Goal: Task Accomplishment & Management: Use online tool/utility

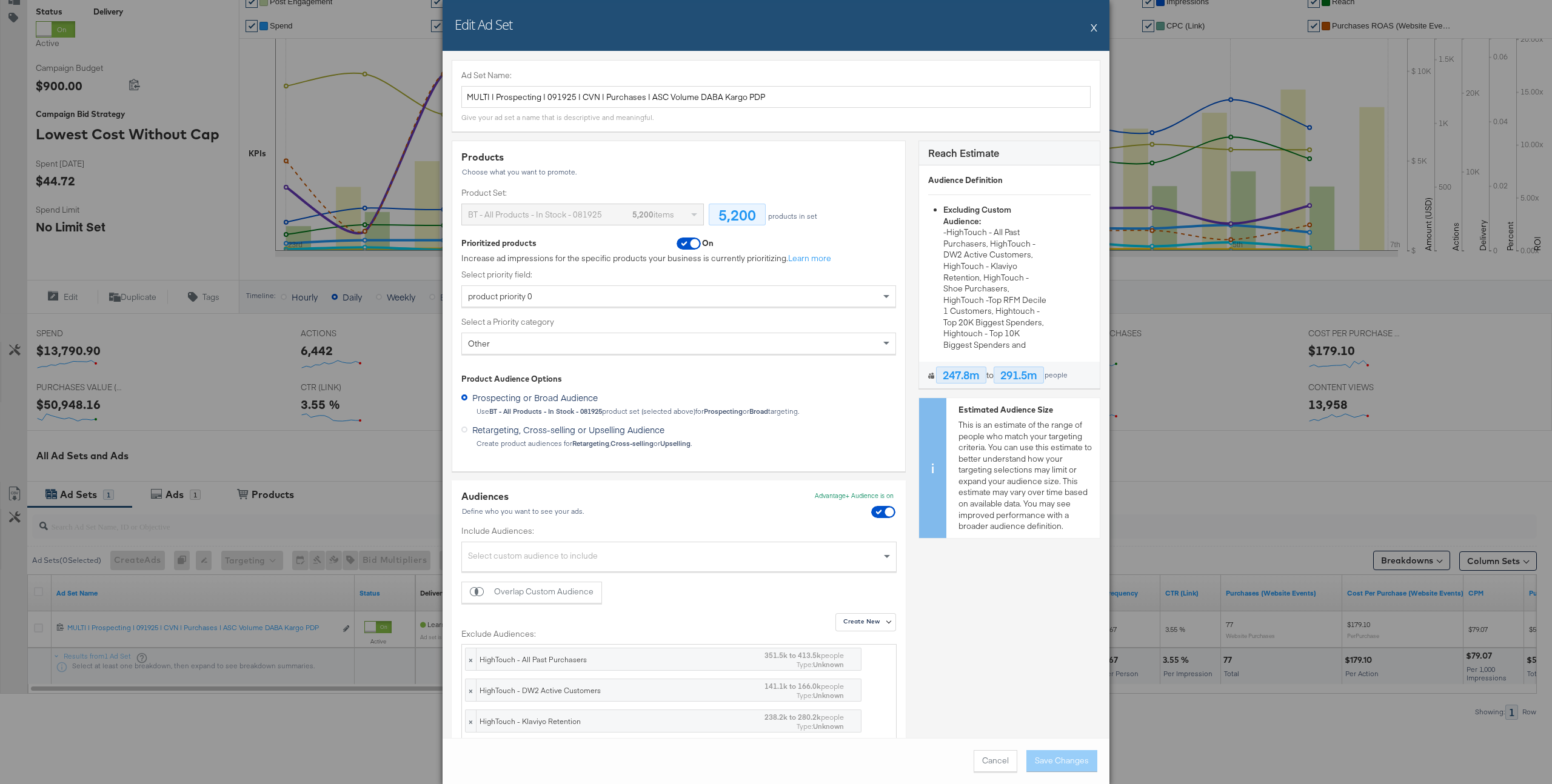
scroll to position [1, 0]
click at [1098, 30] on div "Edit Ad Set X" at bounding box center [776, 25] width 667 height 51
click at [1089, 31] on div "Edit Ad Set X" at bounding box center [776, 25] width 667 height 51
click at [1094, 30] on button "X" at bounding box center [1094, 27] width 6 height 24
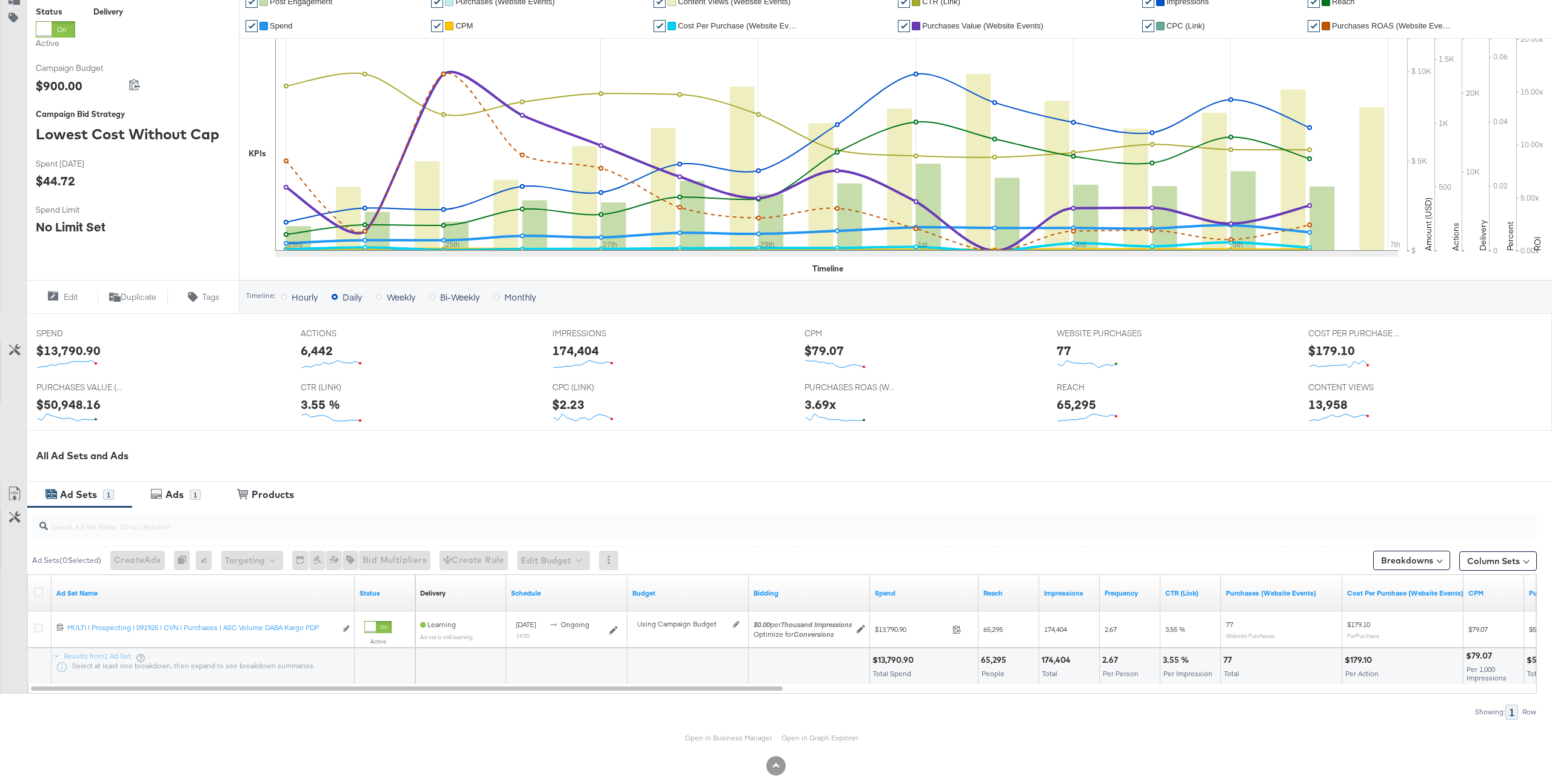
scroll to position [0, 0]
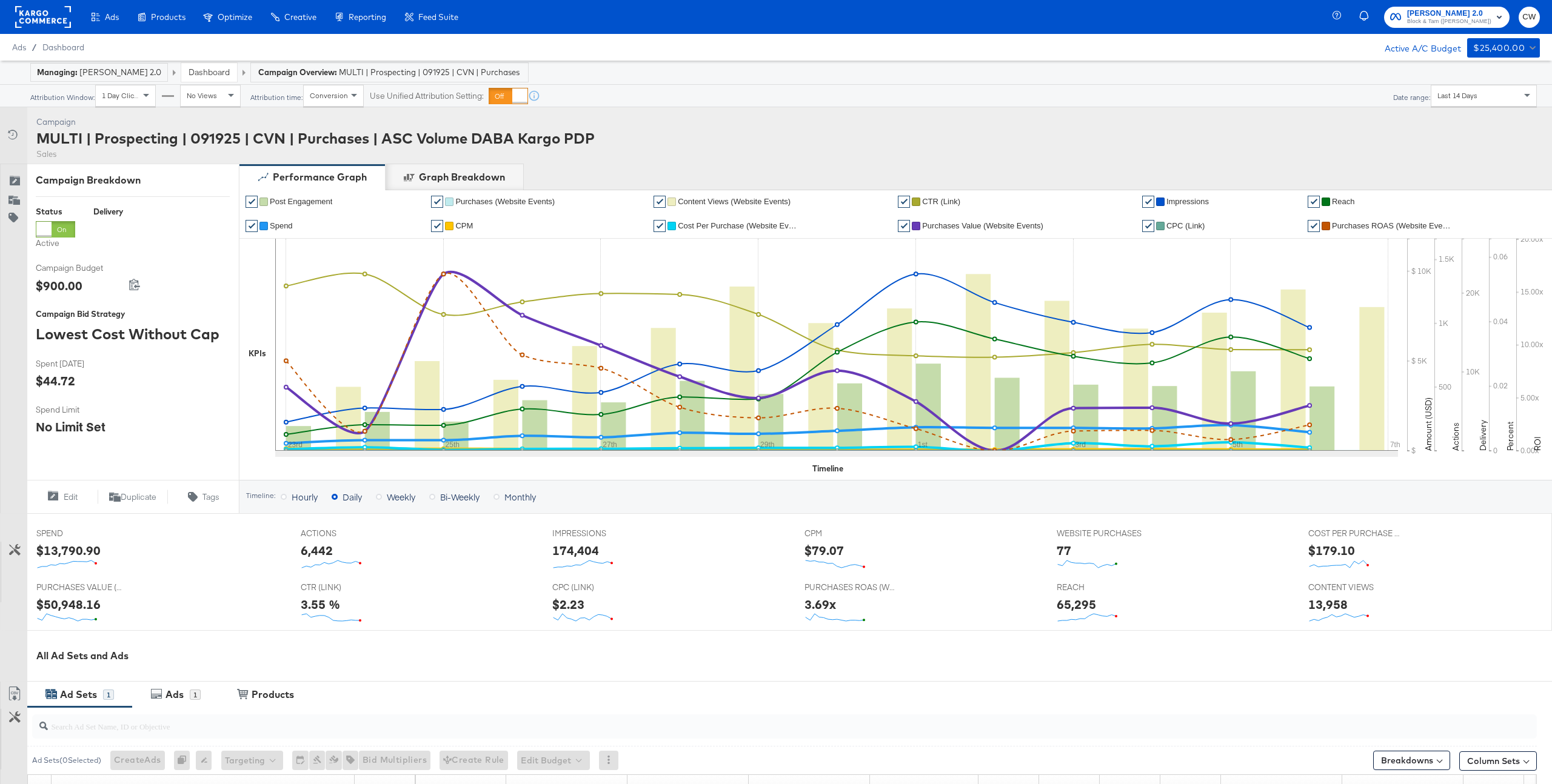
click at [206, 73] on link "Dashboard" at bounding box center [209, 72] width 42 height 11
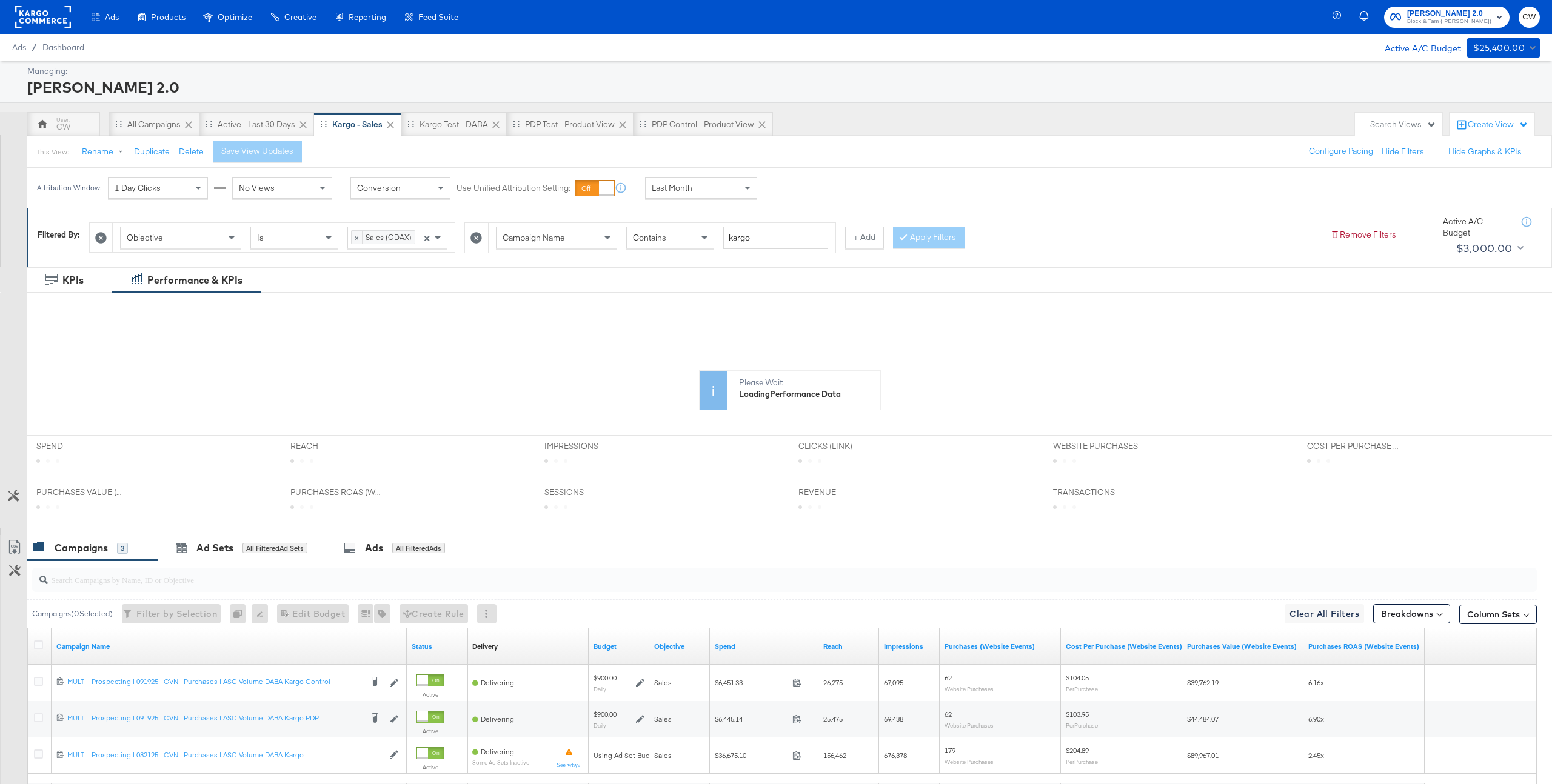
scroll to position [115, 0]
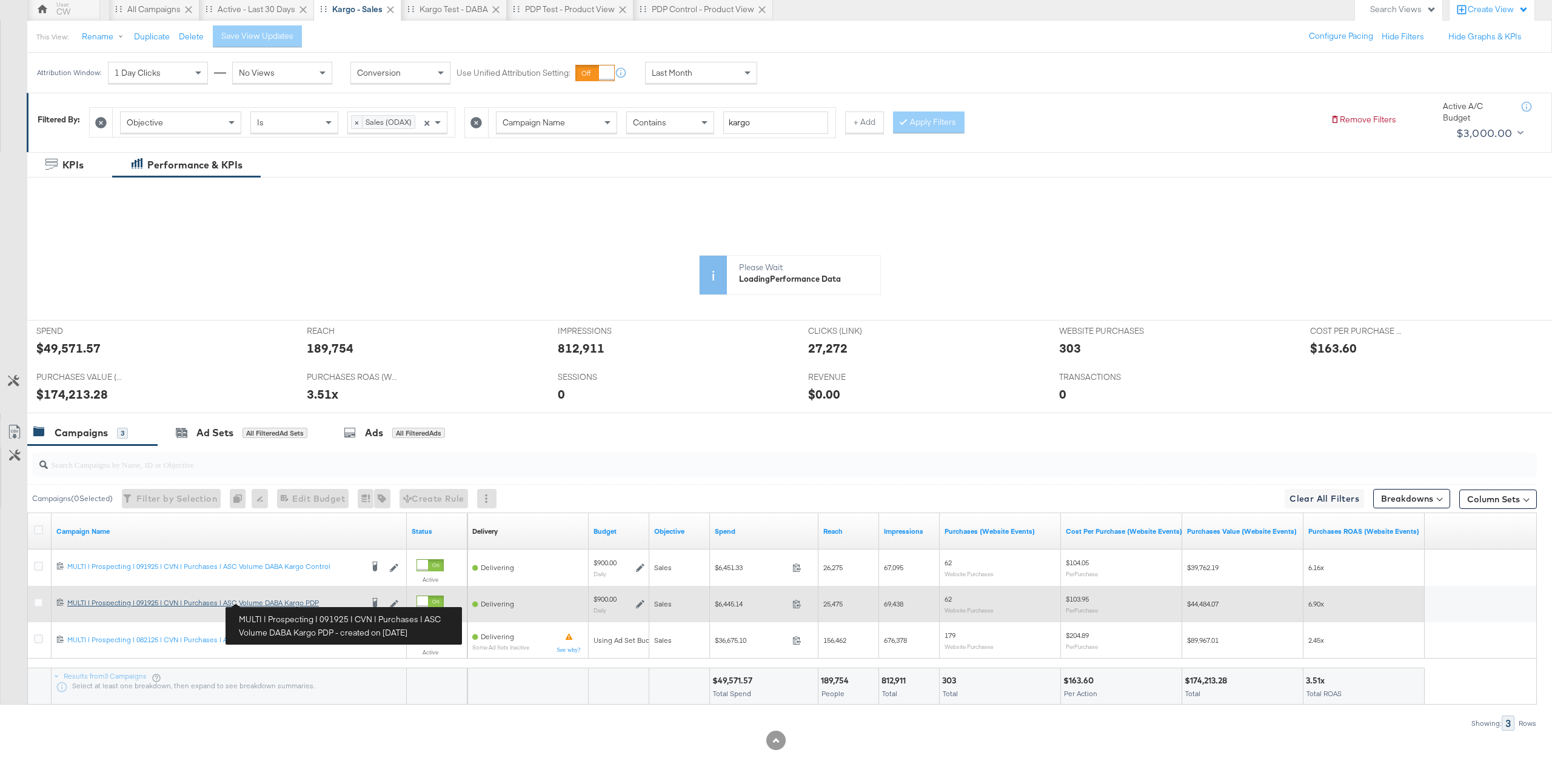
click at [271, 602] on div "MULTI | Prospecting | 091925 | CVN | Purchases | ASC Volume DABA Kargo PDP MULT…" at bounding box center [215, 603] width 294 height 10
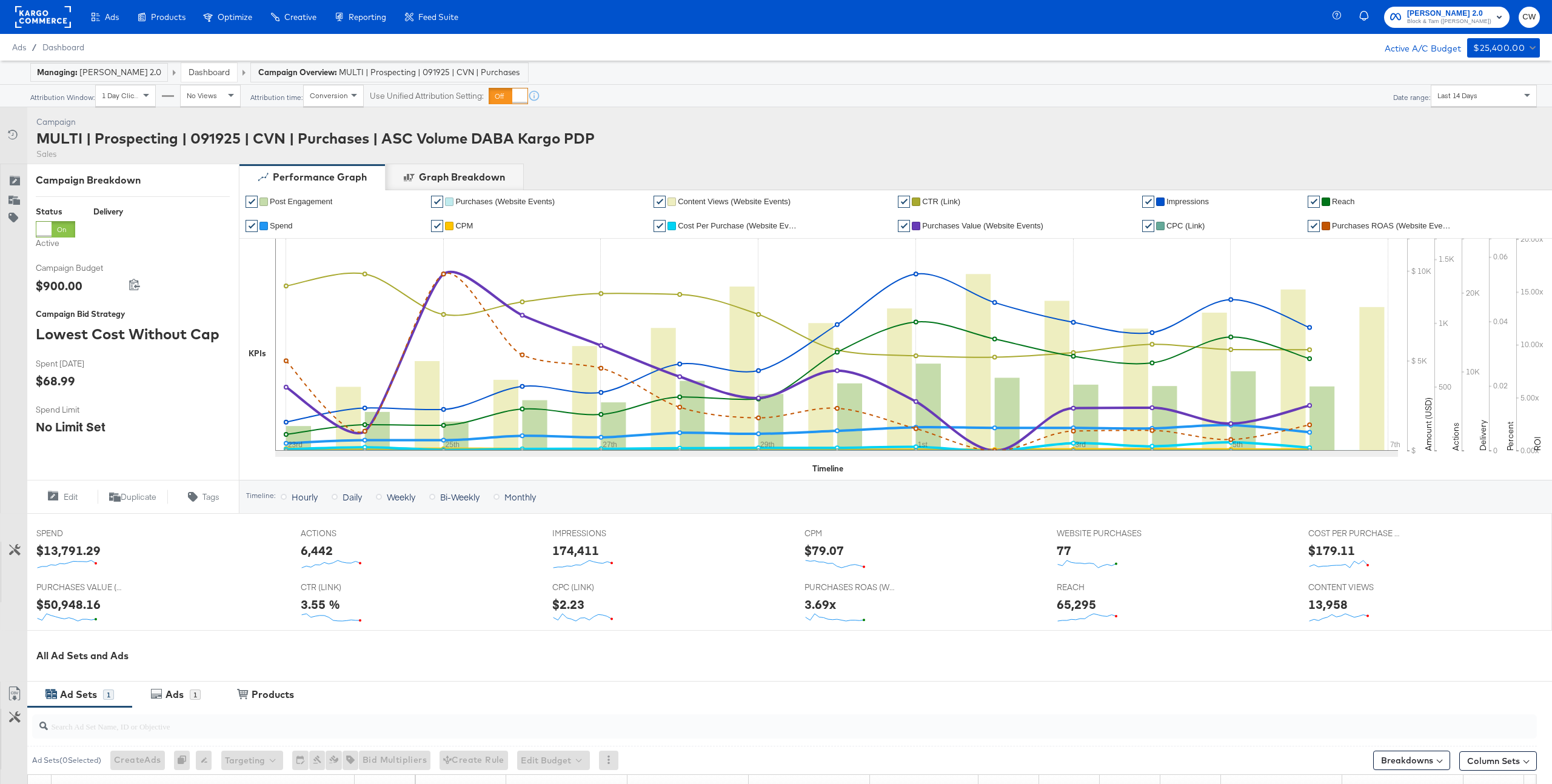
click at [1487, 102] on div "Last 14 Days" at bounding box center [1484, 95] width 105 height 20
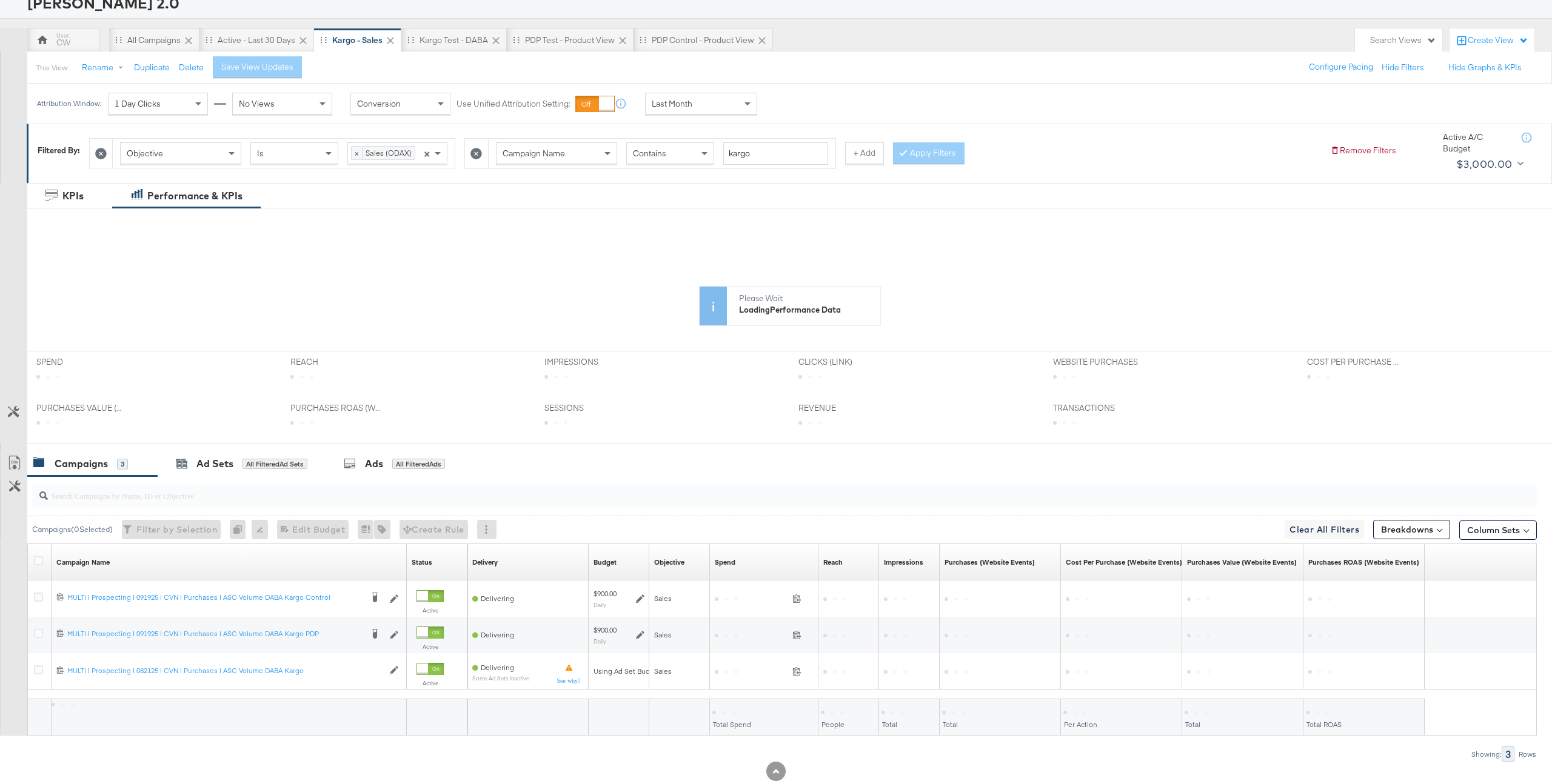
scroll to position [94, 0]
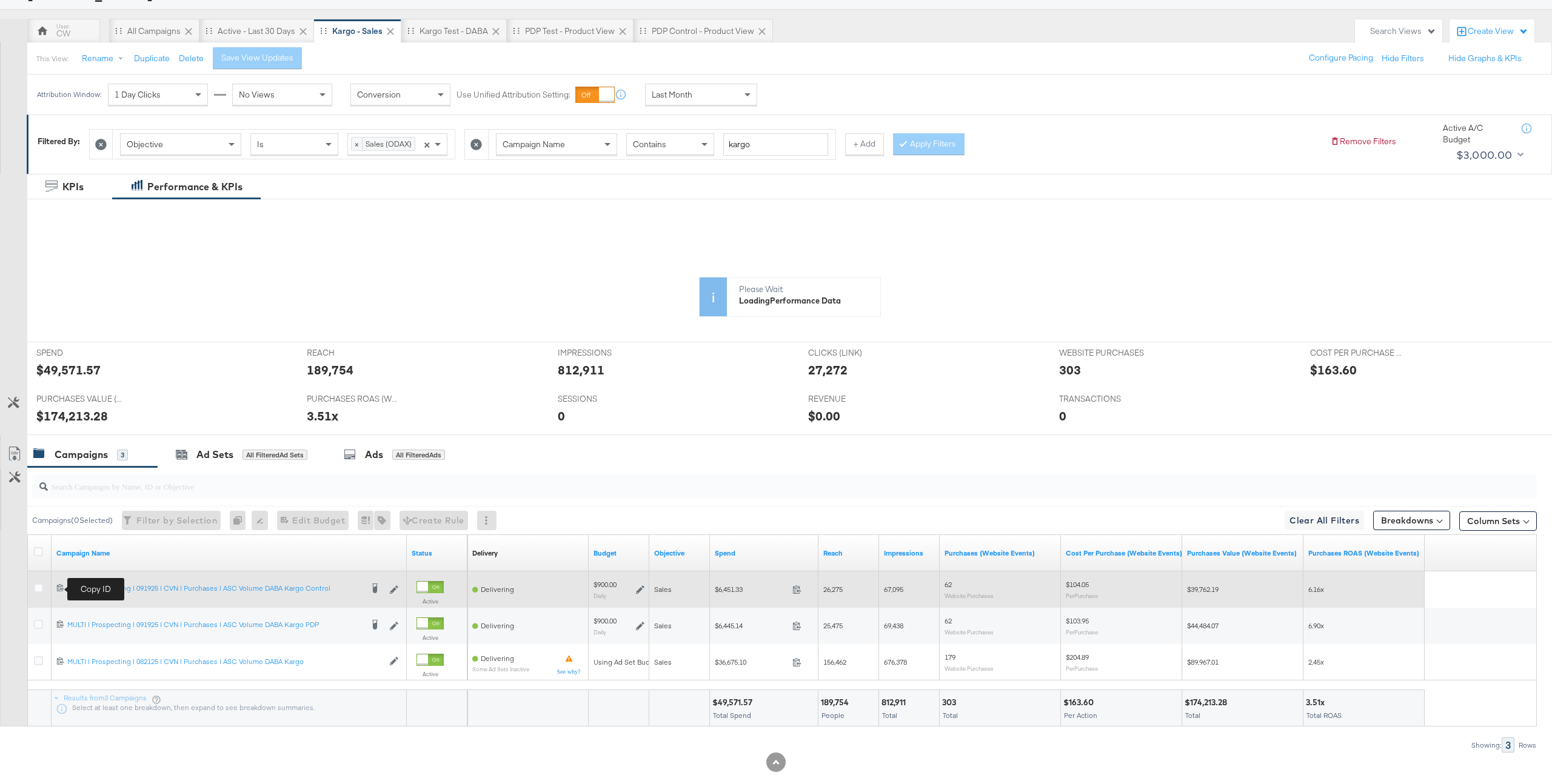
click at [61, 586] on icon at bounding box center [60, 587] width 8 height 8
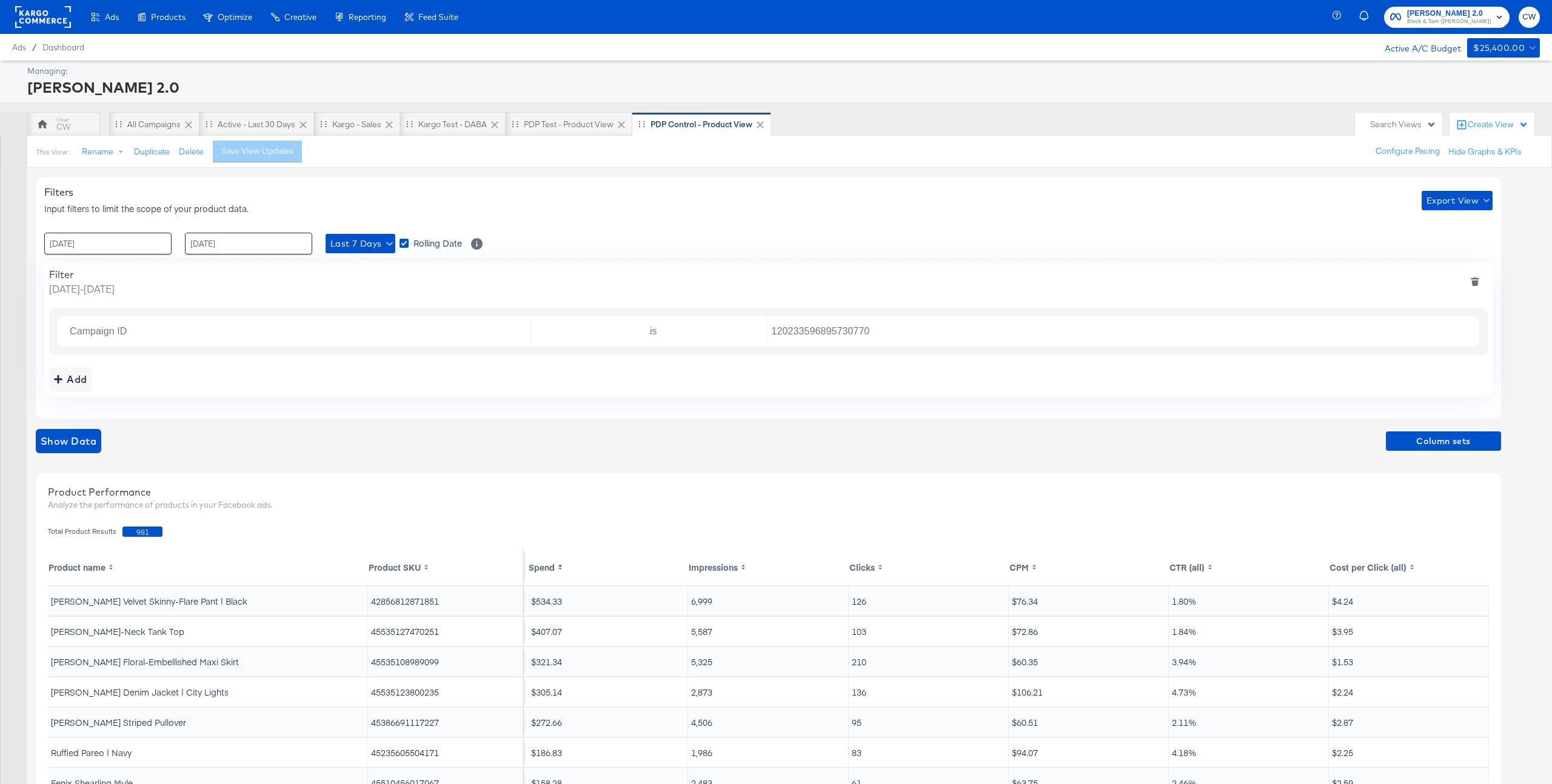
click at [124, 632] on td "Mylie Mock-Neck Tank Top" at bounding box center [208, 631] width 320 height 29
click at [838, 323] on input "120233596895730770" at bounding box center [1120, 331] width 707 height 25
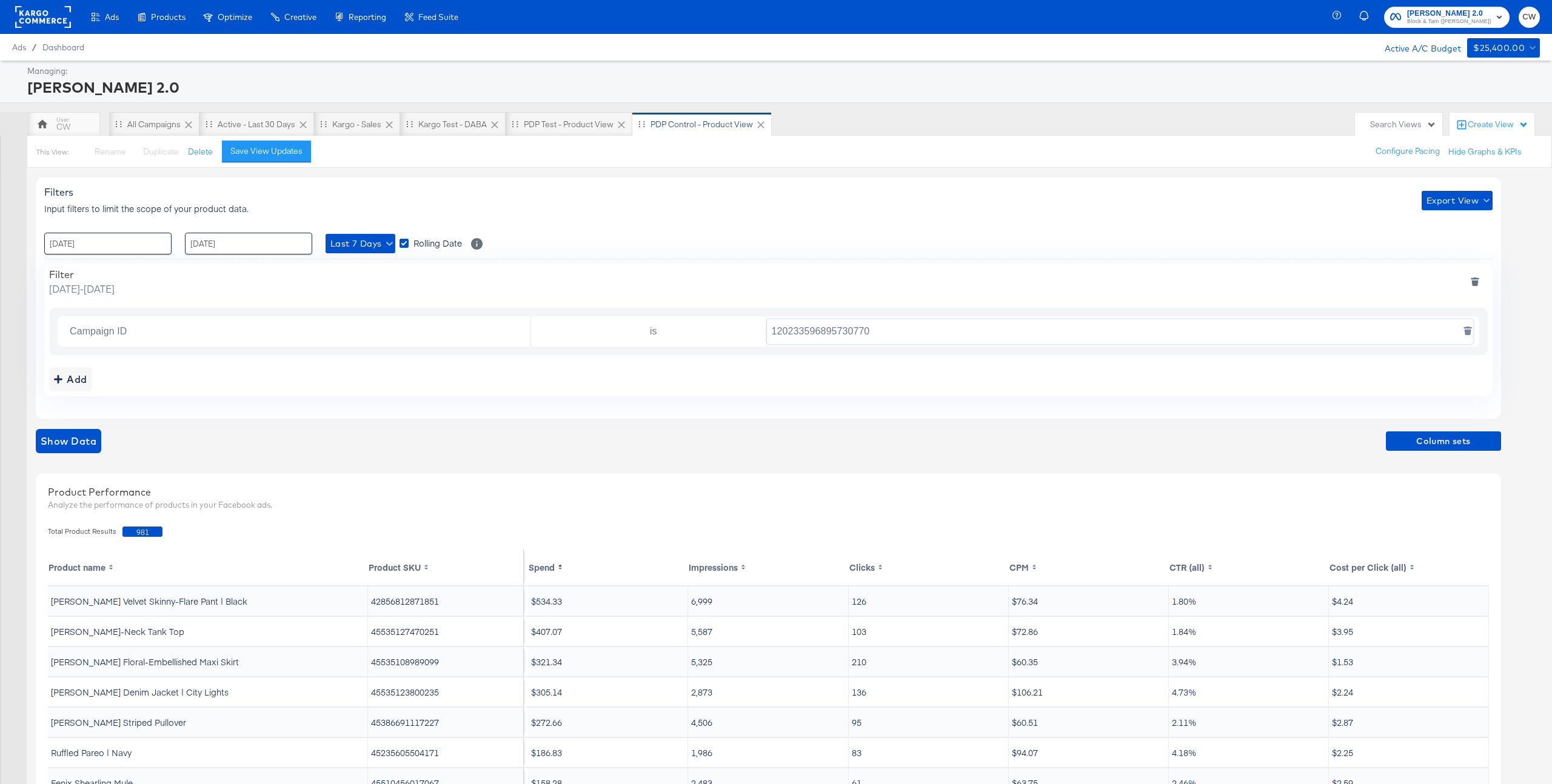
click at [838, 330] on input "120233596895730770" at bounding box center [1120, 331] width 707 height 25
paste input "66218"
type input "120233596662180770"
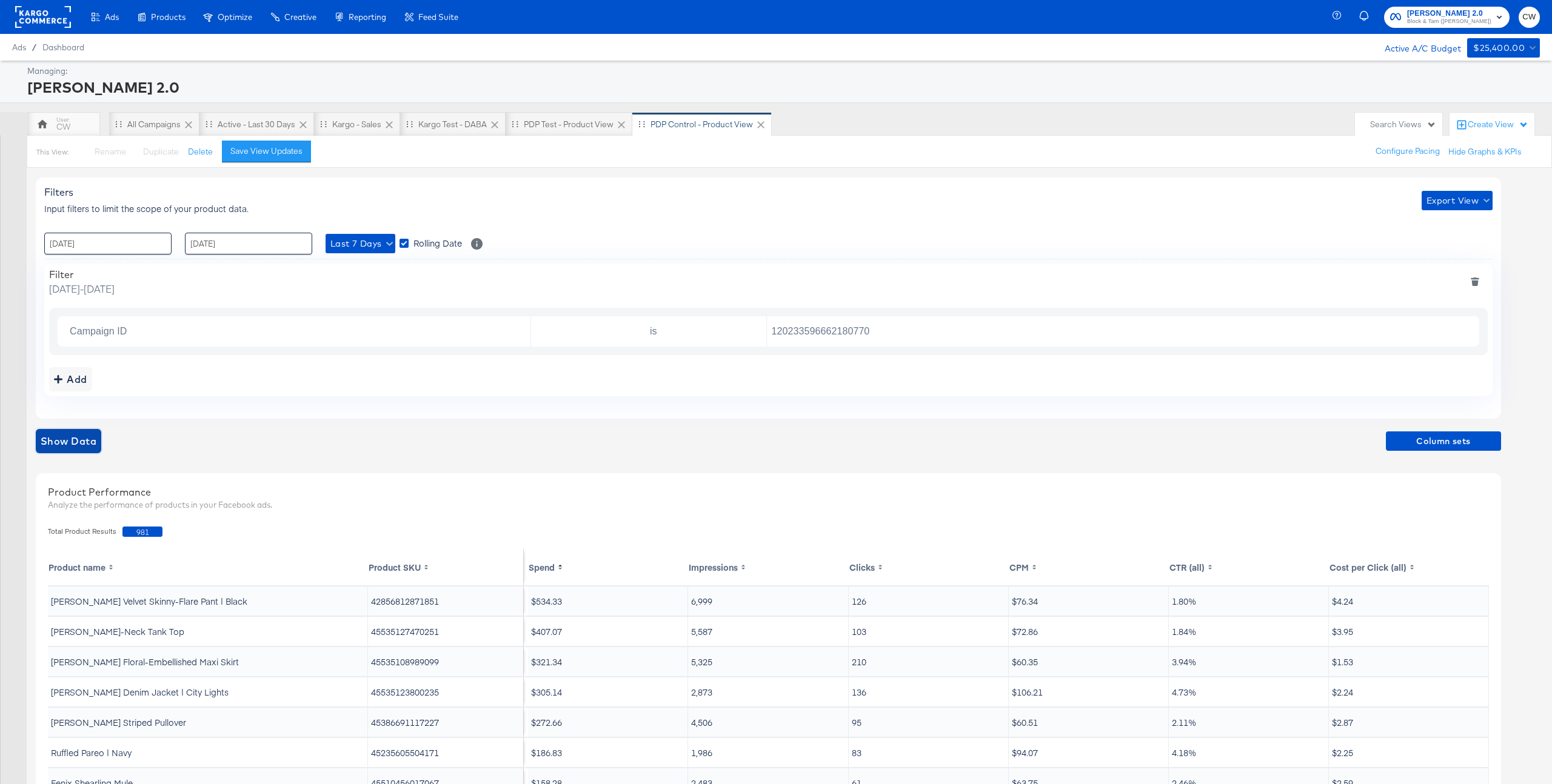
click at [85, 442] on span "Show Data" at bounding box center [68, 441] width 56 height 17
click at [96, 604] on td "Beverly Velvet Skinny-Flare Pant | Black" at bounding box center [208, 601] width 320 height 29
click at [100, 633] on td "Sira Silk Midi Skirt | Navy Multi" at bounding box center [208, 631] width 320 height 29
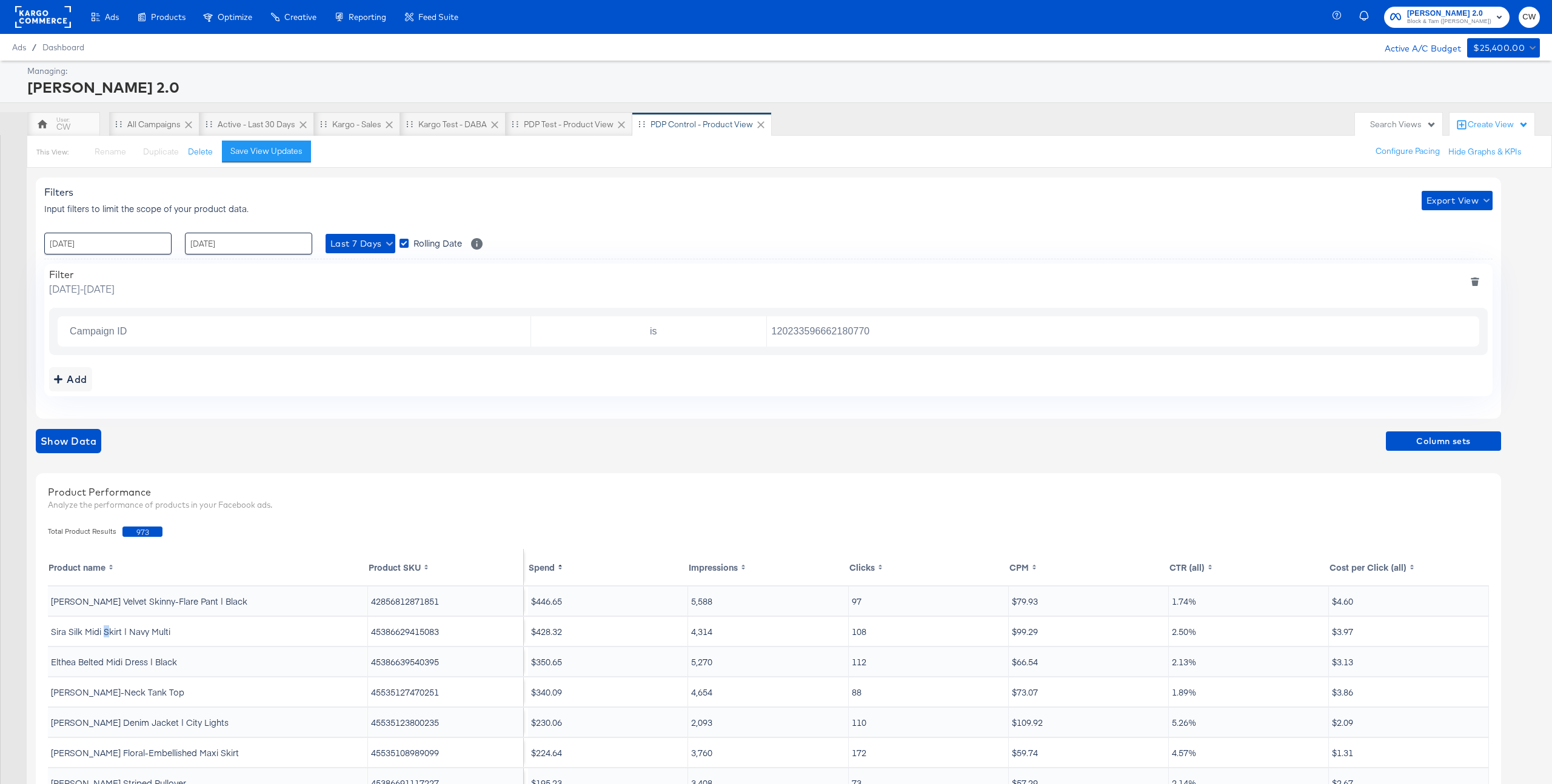
click at [100, 633] on td "Sira Silk Midi Skirt | Navy Multi" at bounding box center [208, 631] width 320 height 29
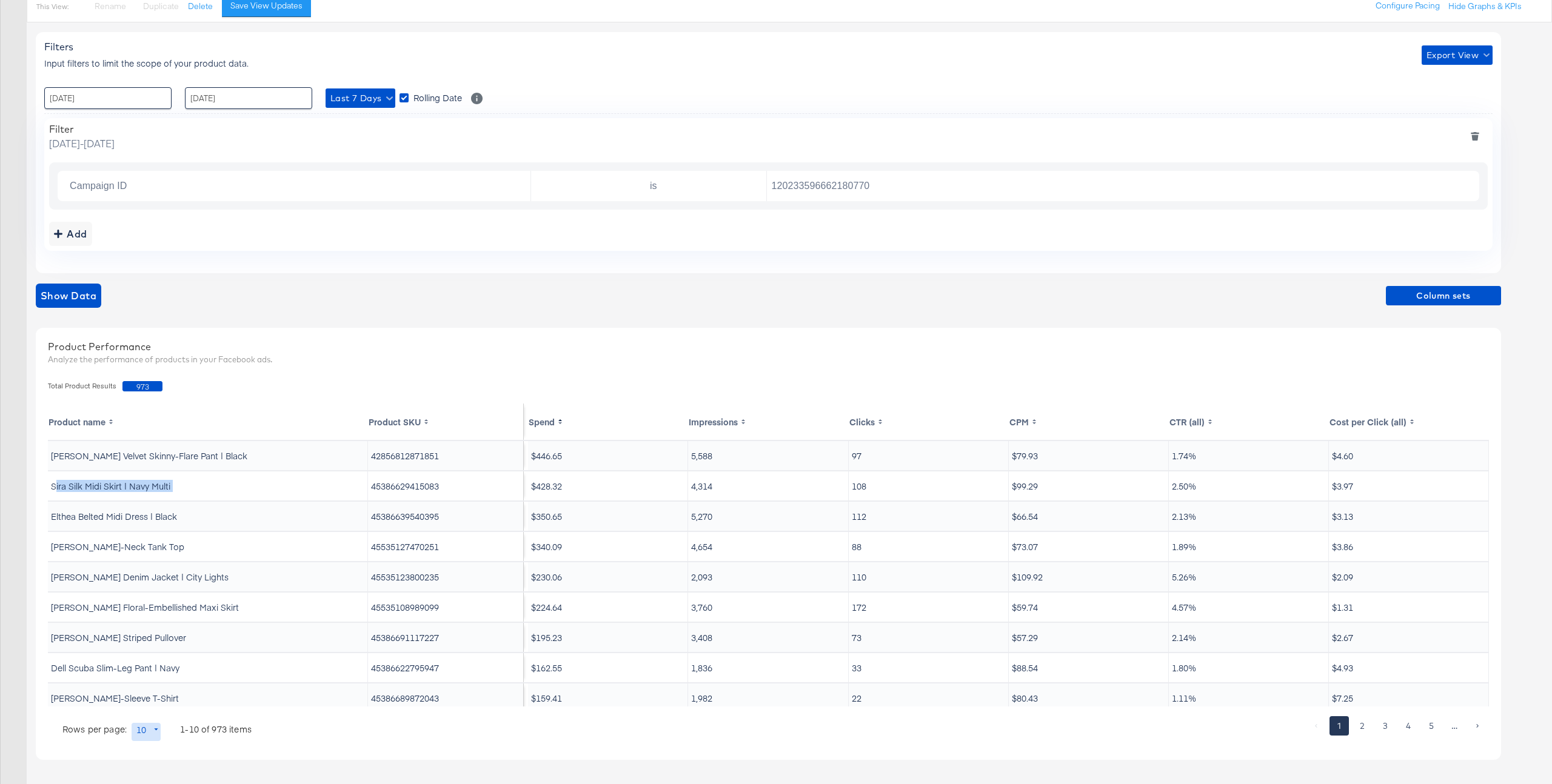
click at [420, 497] on td "45386629415083" at bounding box center [446, 486] width 156 height 29
click at [423, 490] on td "45386629415083" at bounding box center [446, 486] width 156 height 29
click at [424, 510] on td "45386639540395" at bounding box center [446, 516] width 156 height 29
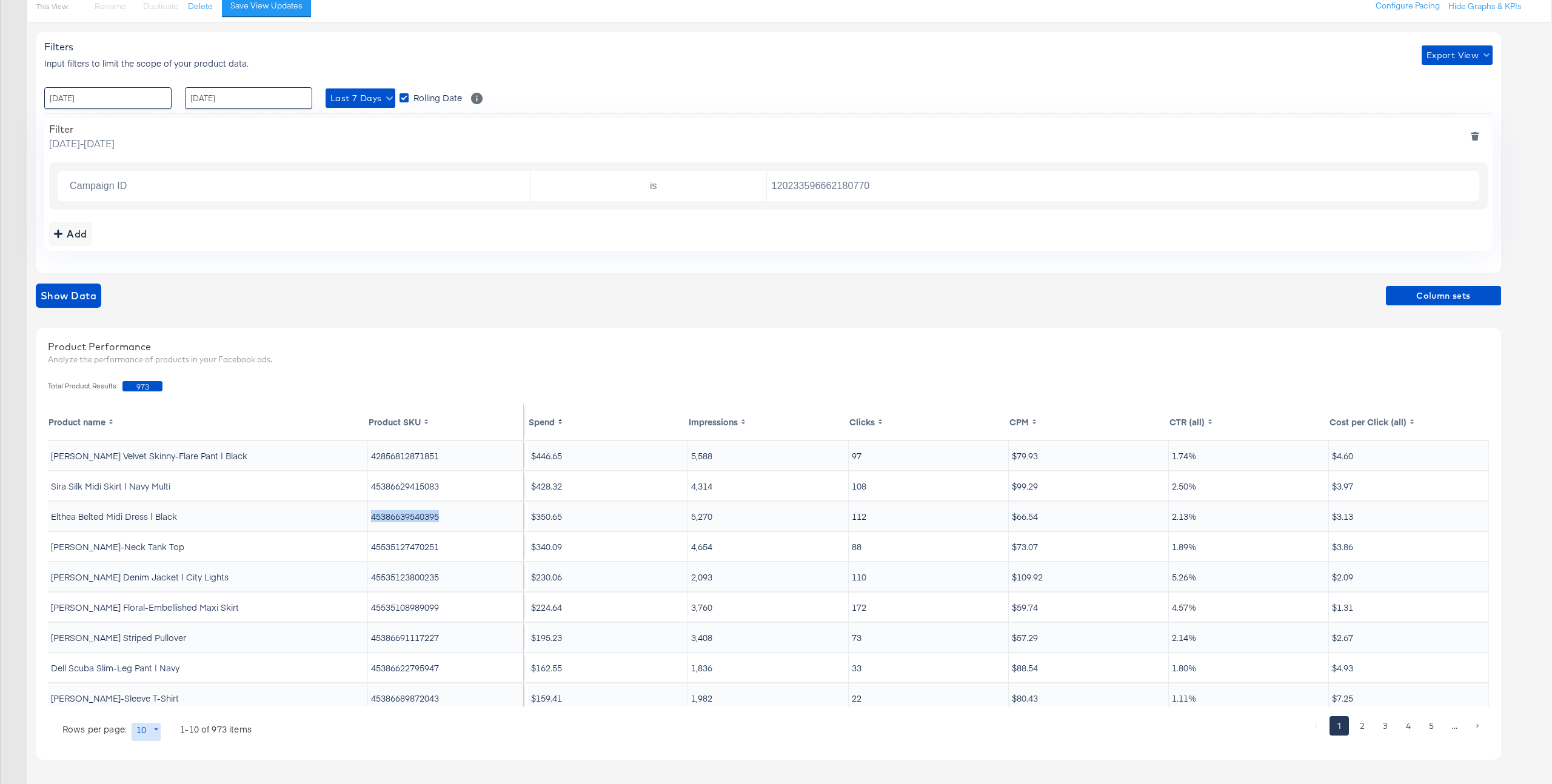
click at [424, 510] on td "45386639540395" at bounding box center [446, 516] width 156 height 29
click at [420, 545] on td "45535127470251" at bounding box center [446, 546] width 156 height 29
click at [425, 460] on td "42856812871851" at bounding box center [446, 455] width 156 height 29
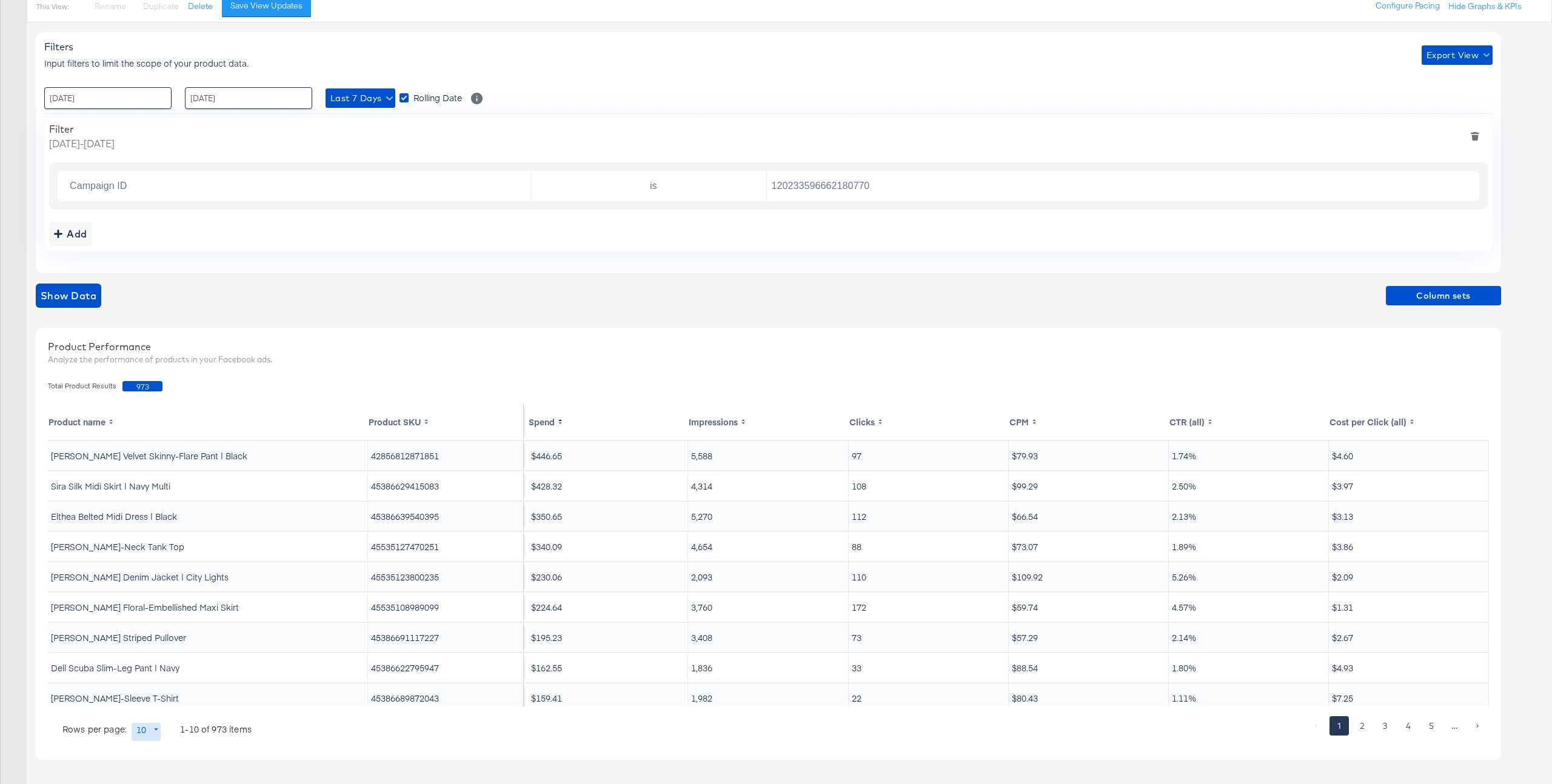
scroll to position [37, 0]
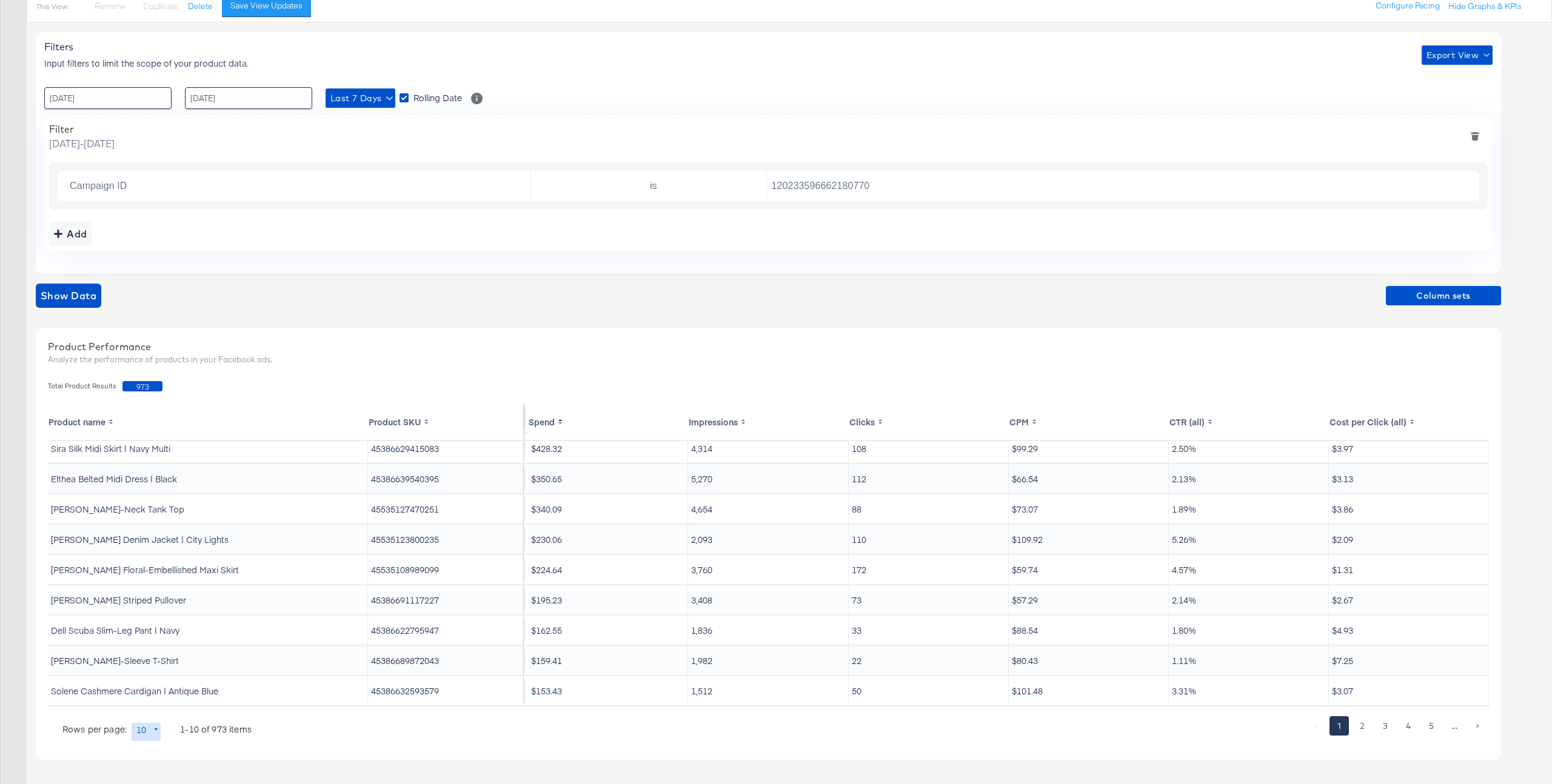
click at [151, 728] on body "Ads Ads Dashboard Main dashboard for Media Buying. New Campaign Create a new ca…" at bounding box center [776, 319] width 1552 height 930
click at [152, 735] on li "500" at bounding box center [151, 740] width 39 height 20
type input "500"
click at [914, 179] on input "120233596662180770" at bounding box center [1120, 186] width 707 height 25
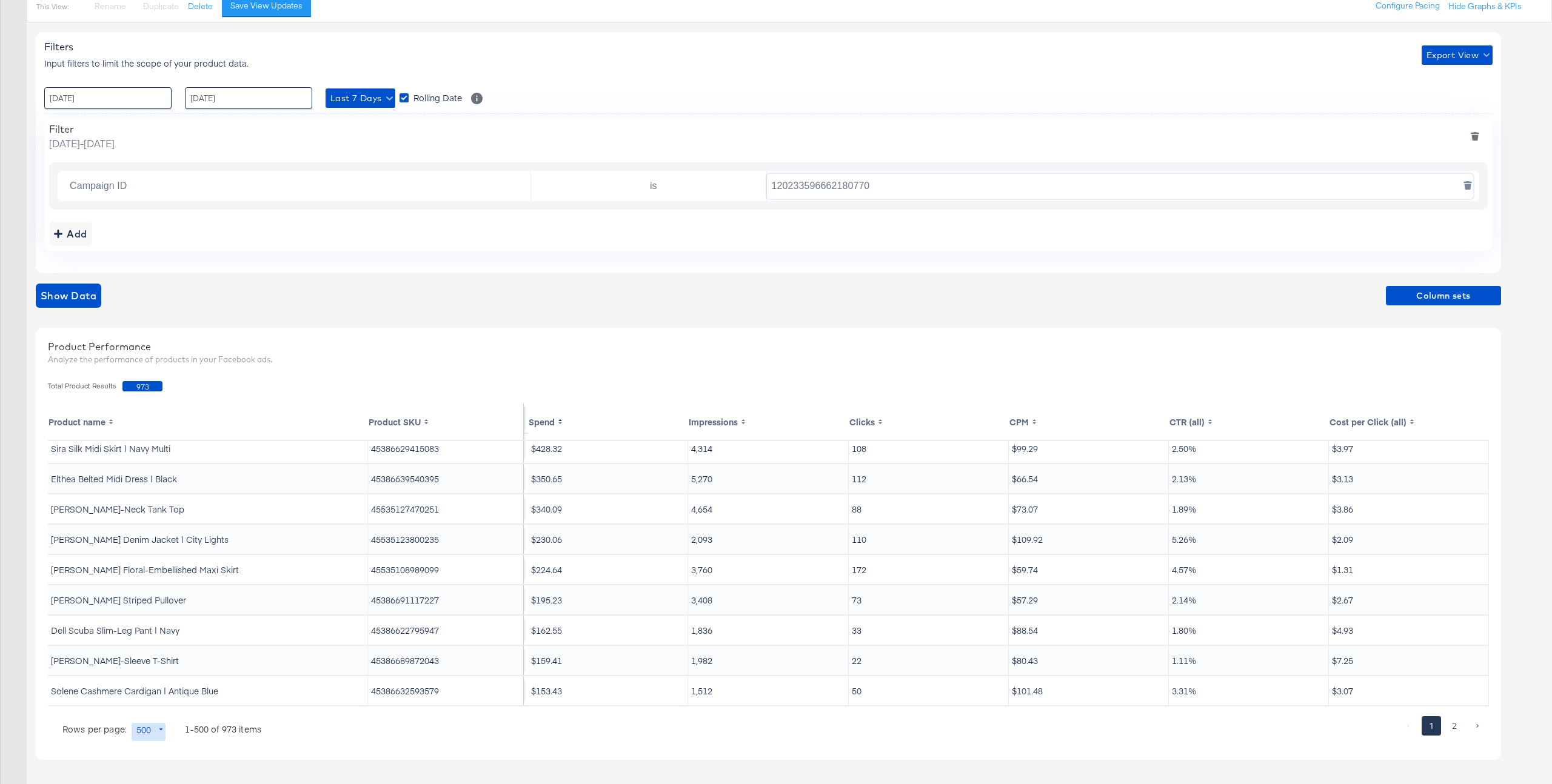
click at [914, 179] on input "120233596662180770" at bounding box center [1120, 186] width 707 height 25
click at [838, 208] on div "Campaign ID is 120233596662180770" at bounding box center [768, 186] width 1439 height 47
click at [853, 184] on input "120233596662180770" at bounding box center [1120, 186] width 707 height 25
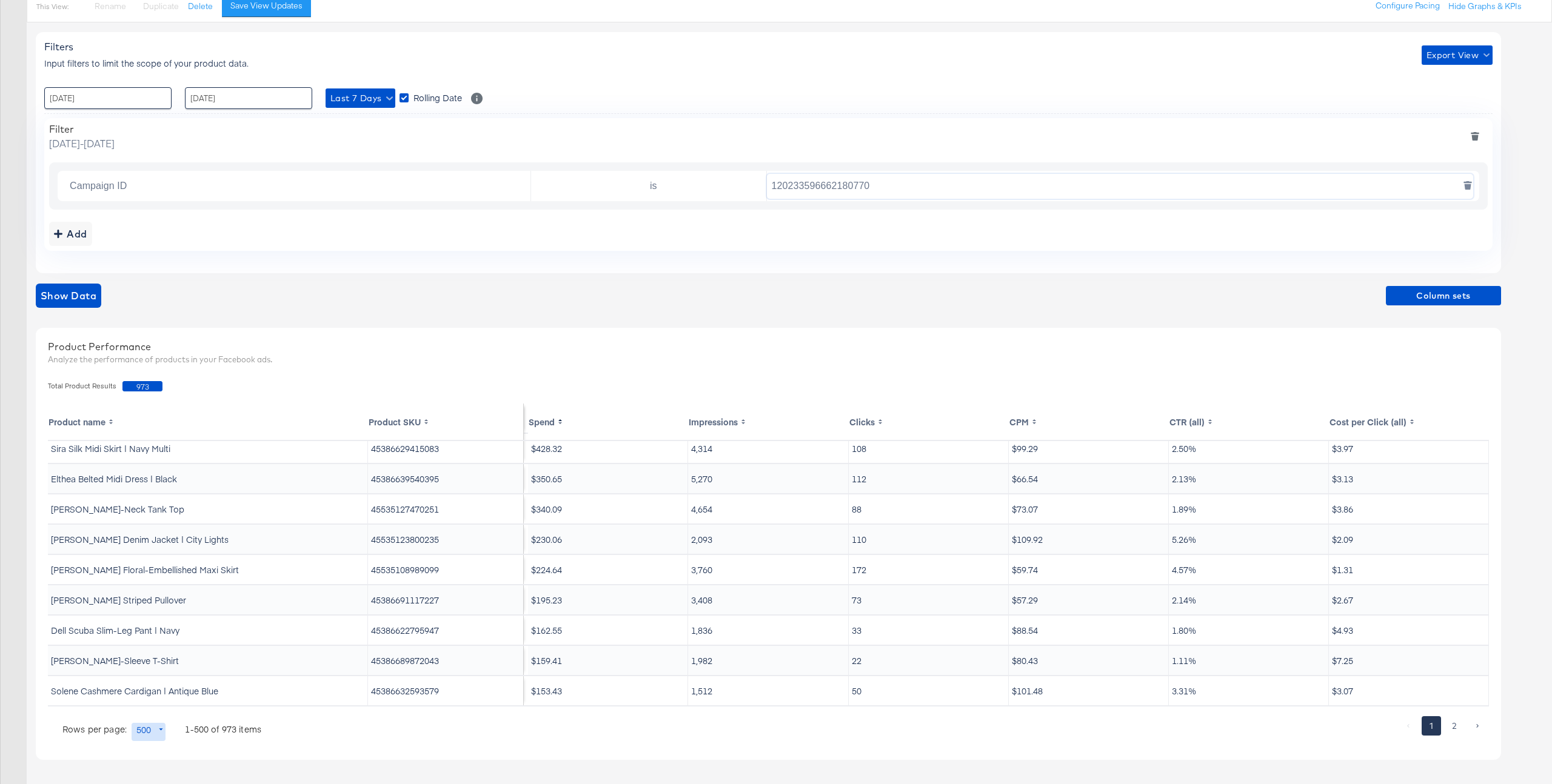
click at [853, 184] on input "120233596662180770" at bounding box center [1120, 186] width 707 height 25
paste input "45386621649067"
type input "45386621649067"
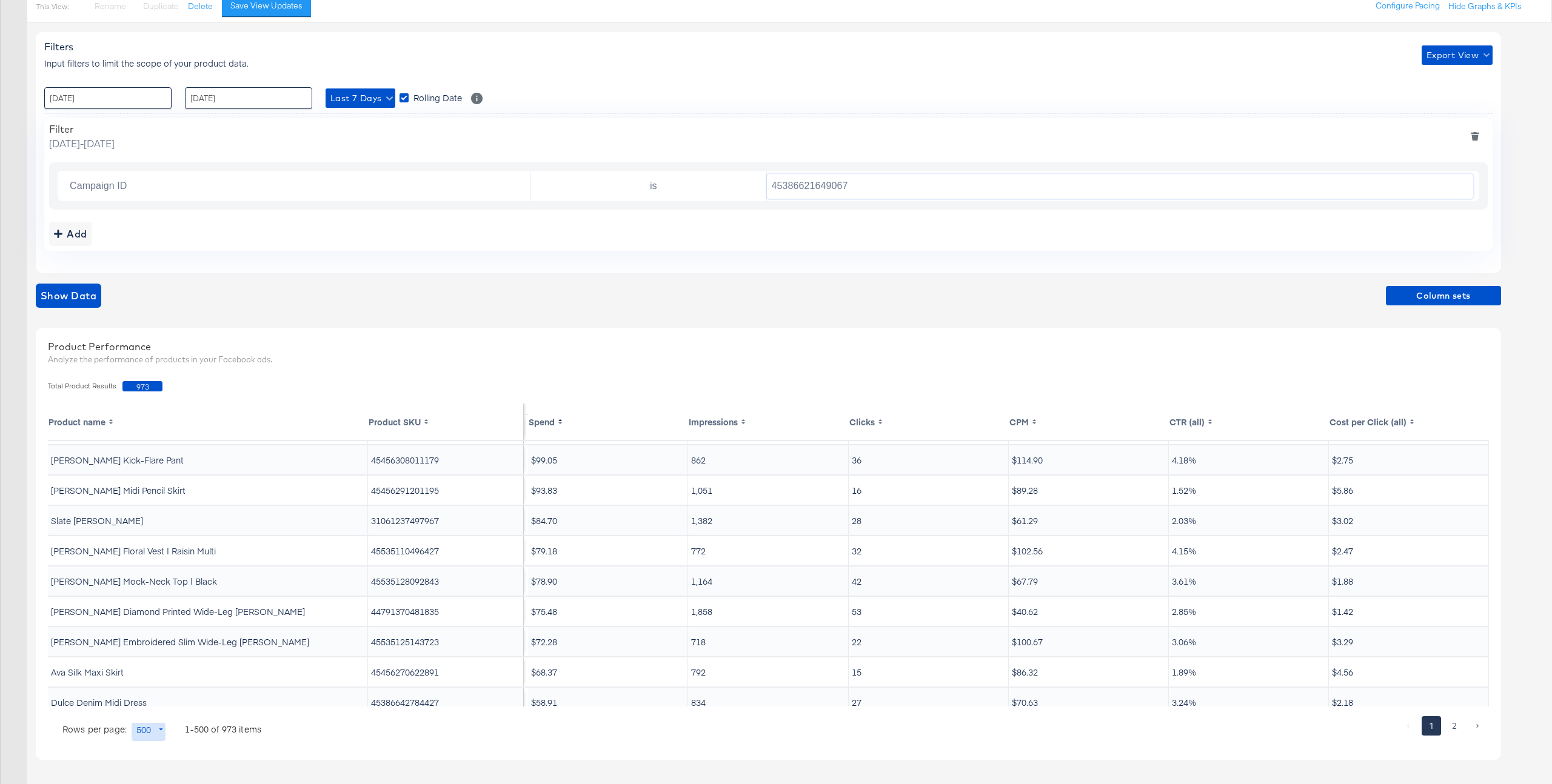
scroll to position [0, 0]
click at [815, 196] on input "45386621649067" at bounding box center [1120, 186] width 707 height 25
click at [815, 191] on input "45386621649067" at bounding box center [1120, 186] width 707 height 25
click at [1469, 295] on span "Column sets" at bounding box center [1444, 296] width 106 height 15
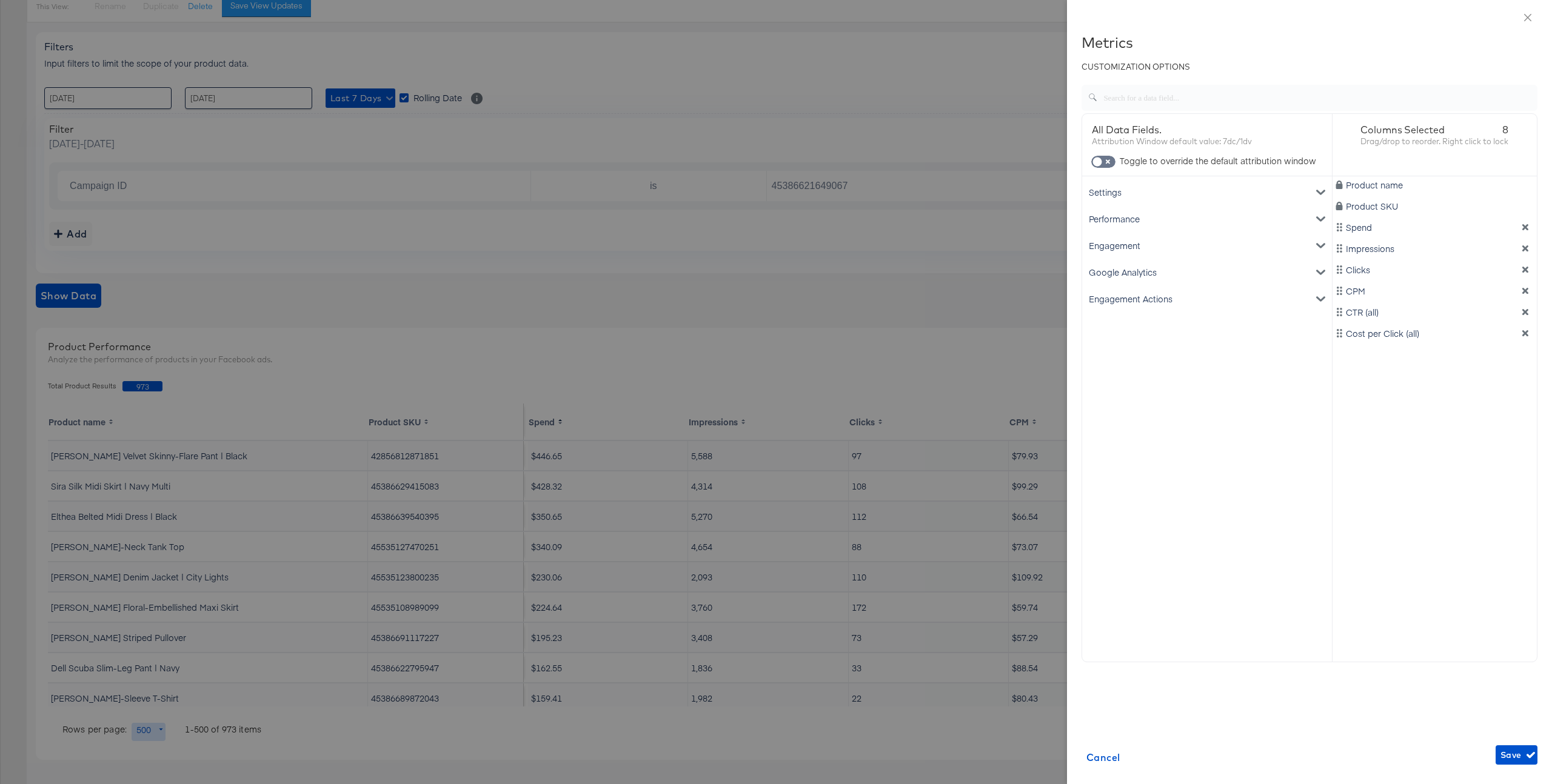
click at [1139, 189] on div "Settings" at bounding box center [1207, 192] width 245 height 27
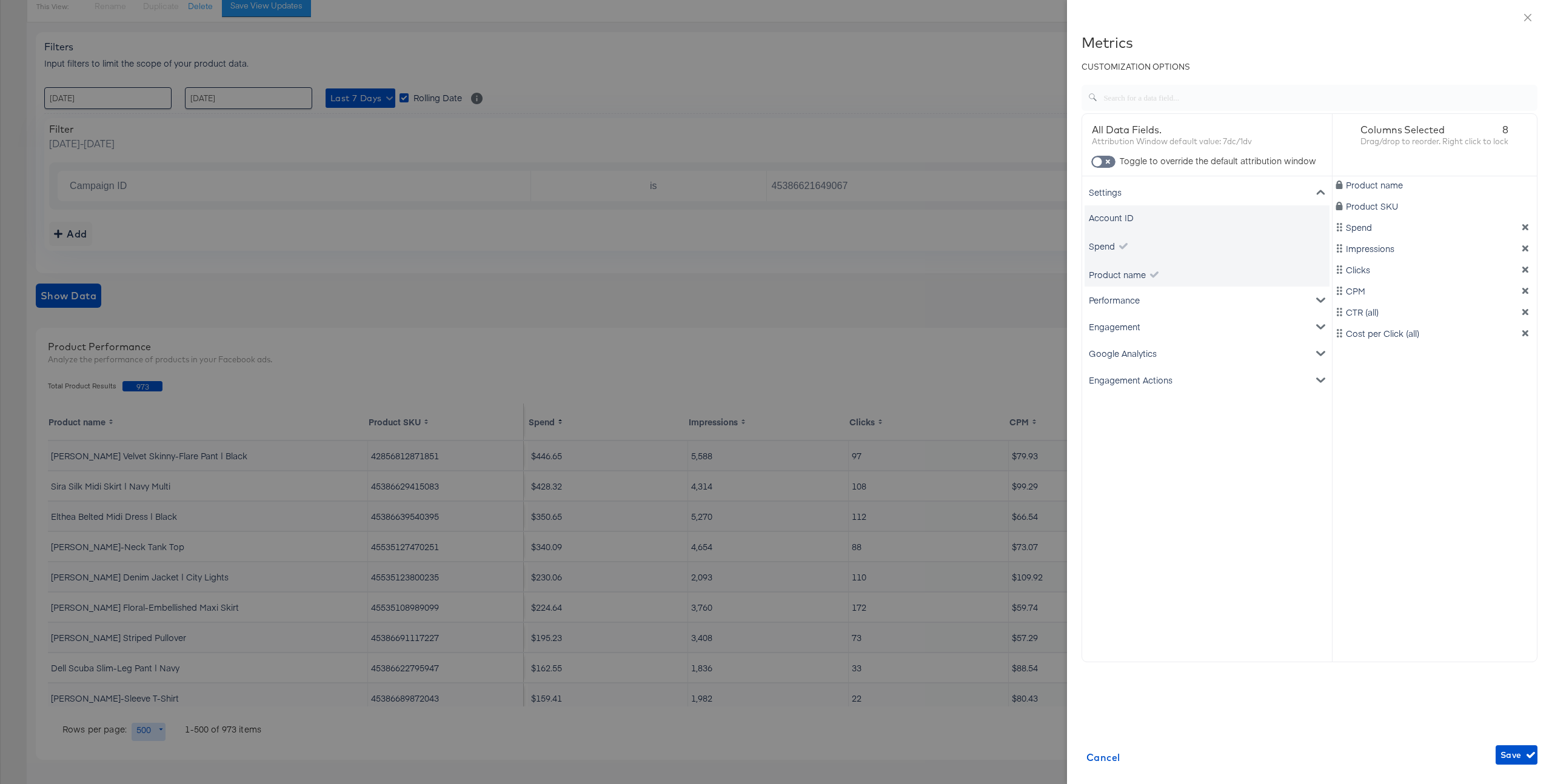
click at [1139, 189] on div "Settings" at bounding box center [1207, 192] width 245 height 27
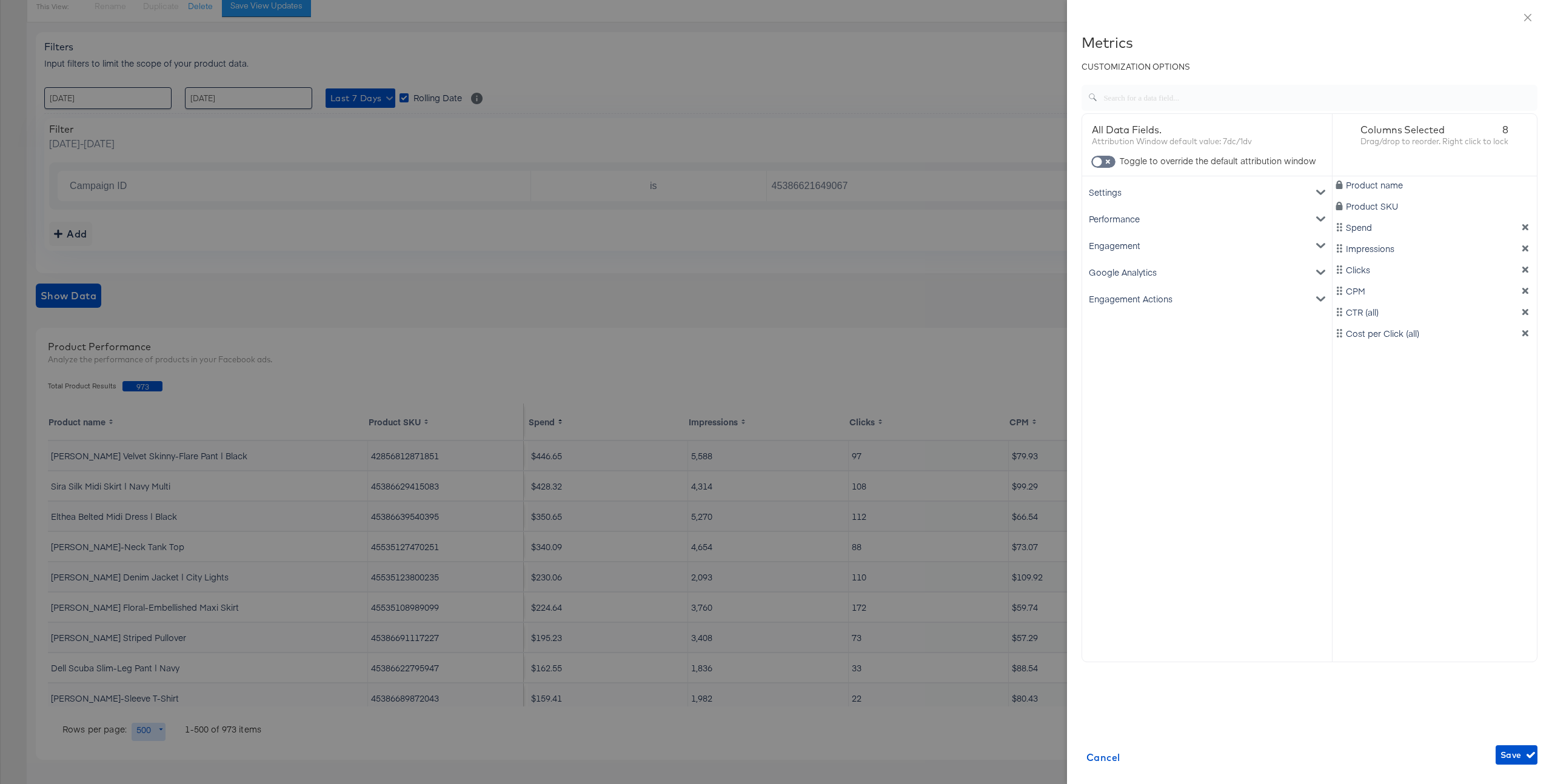
click at [1153, 189] on div "Settings" at bounding box center [1207, 192] width 245 height 27
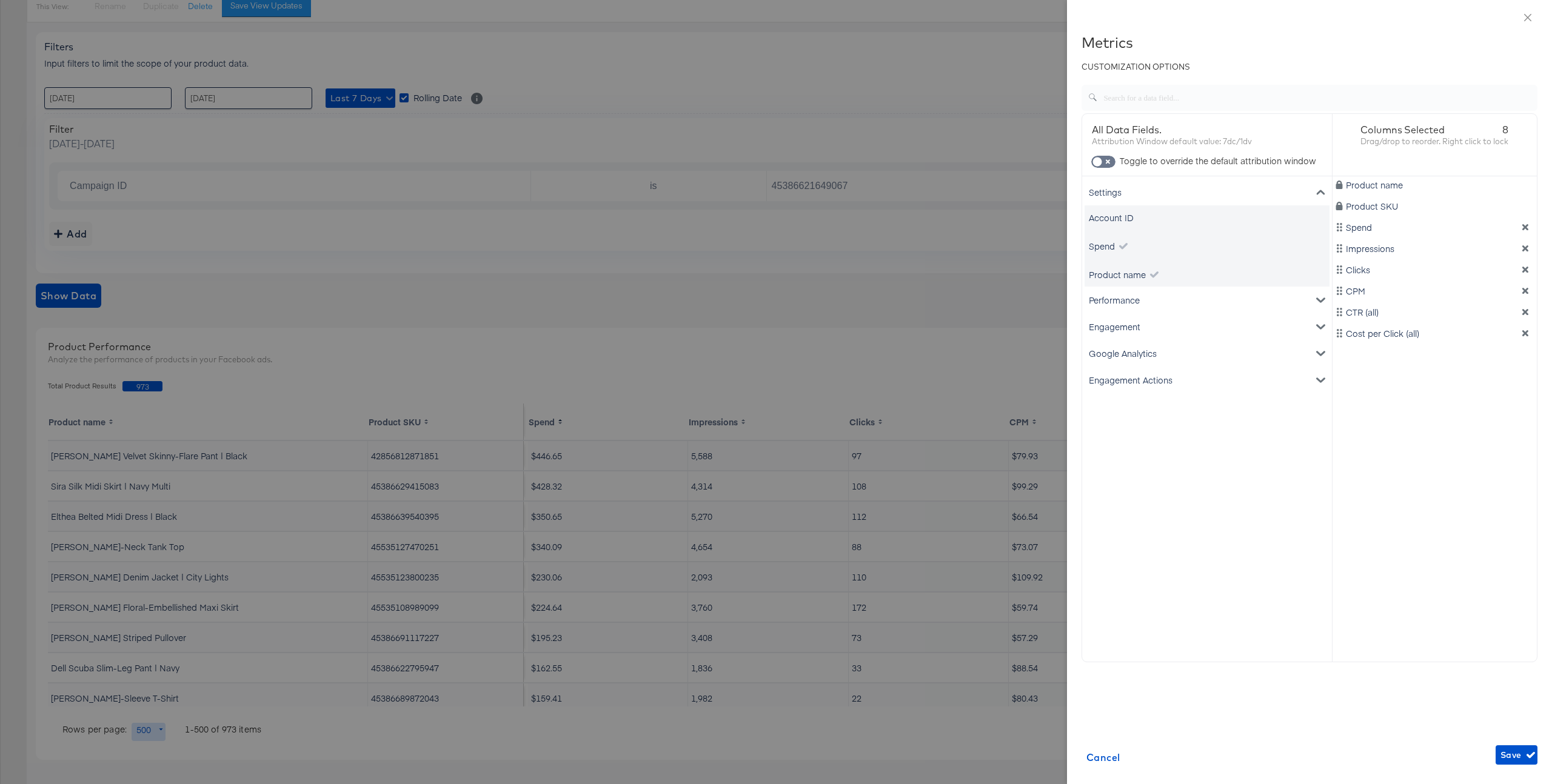
click at [1294, 552] on div "Settings Account ID Spend Product name Performance Clicks Impressions CPM CTR (…" at bounding box center [1207, 372] width 250 height 392
click at [756, 238] on div at bounding box center [776, 392] width 1552 height 784
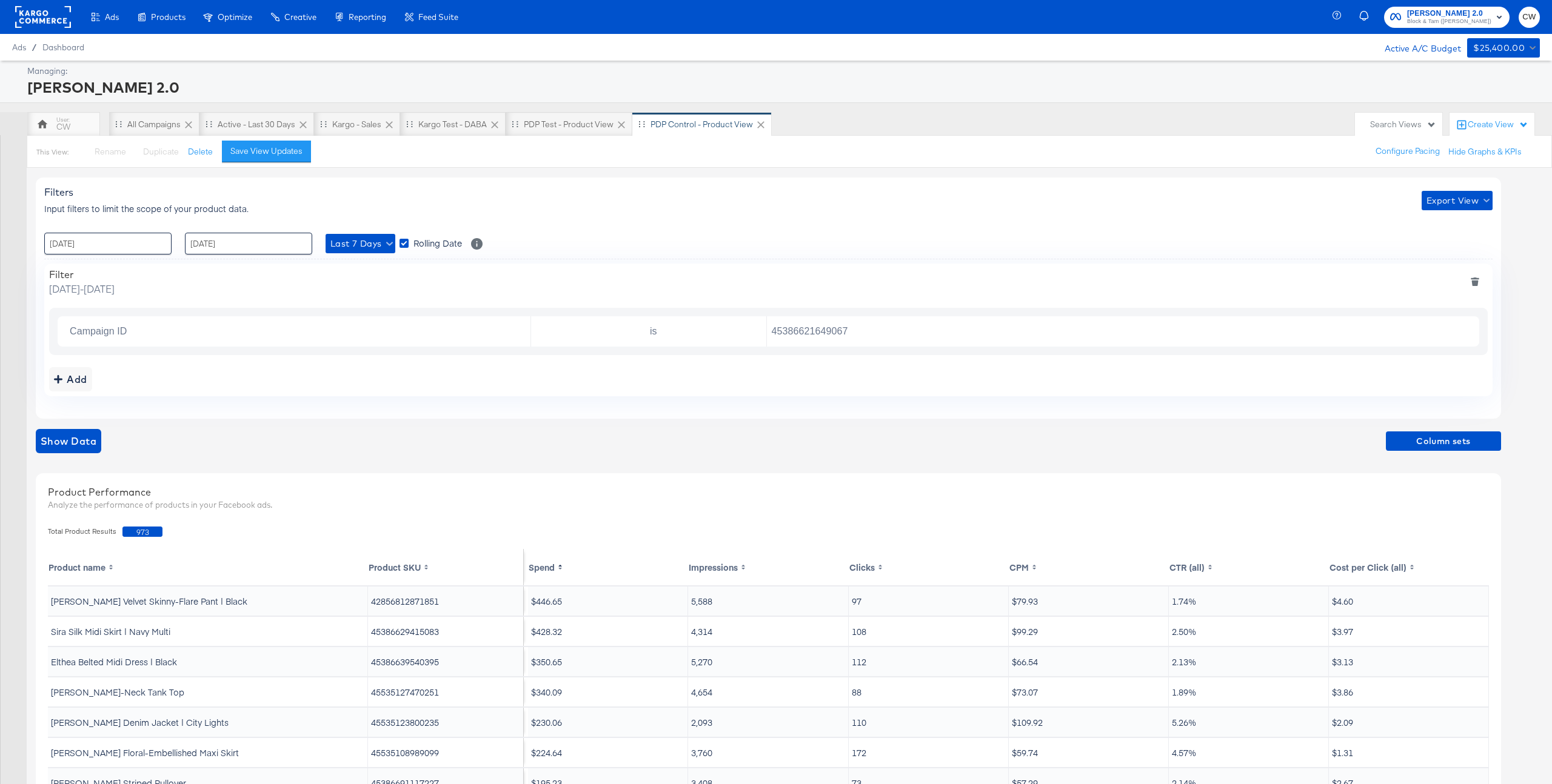
scroll to position [146, 0]
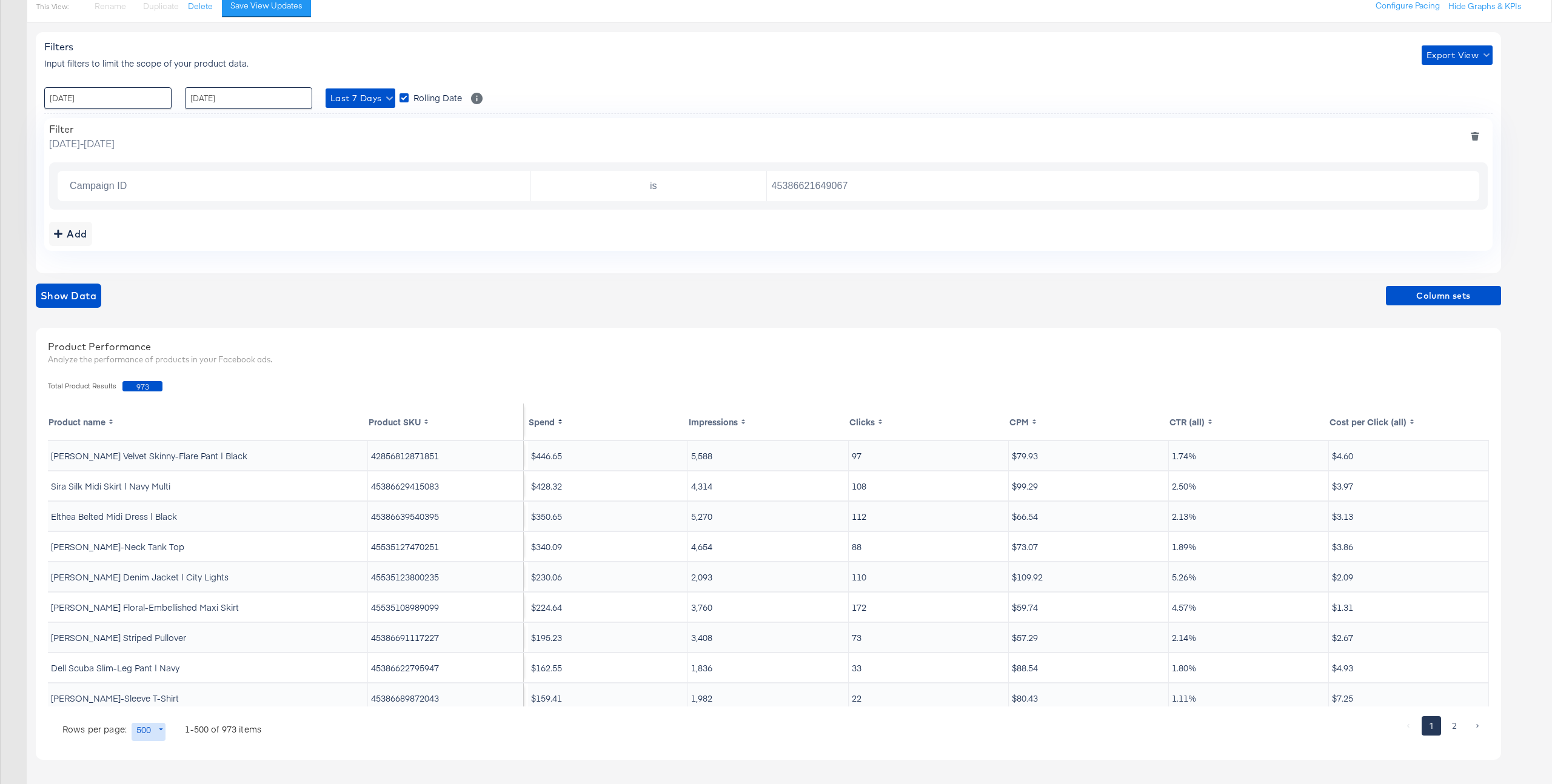
click at [186, 457] on td "Beverly Velvet Skinny-Flare Pant | Black" at bounding box center [208, 455] width 320 height 29
click at [142, 483] on td "Sira Silk Midi Skirt | Navy Multi" at bounding box center [208, 486] width 320 height 29
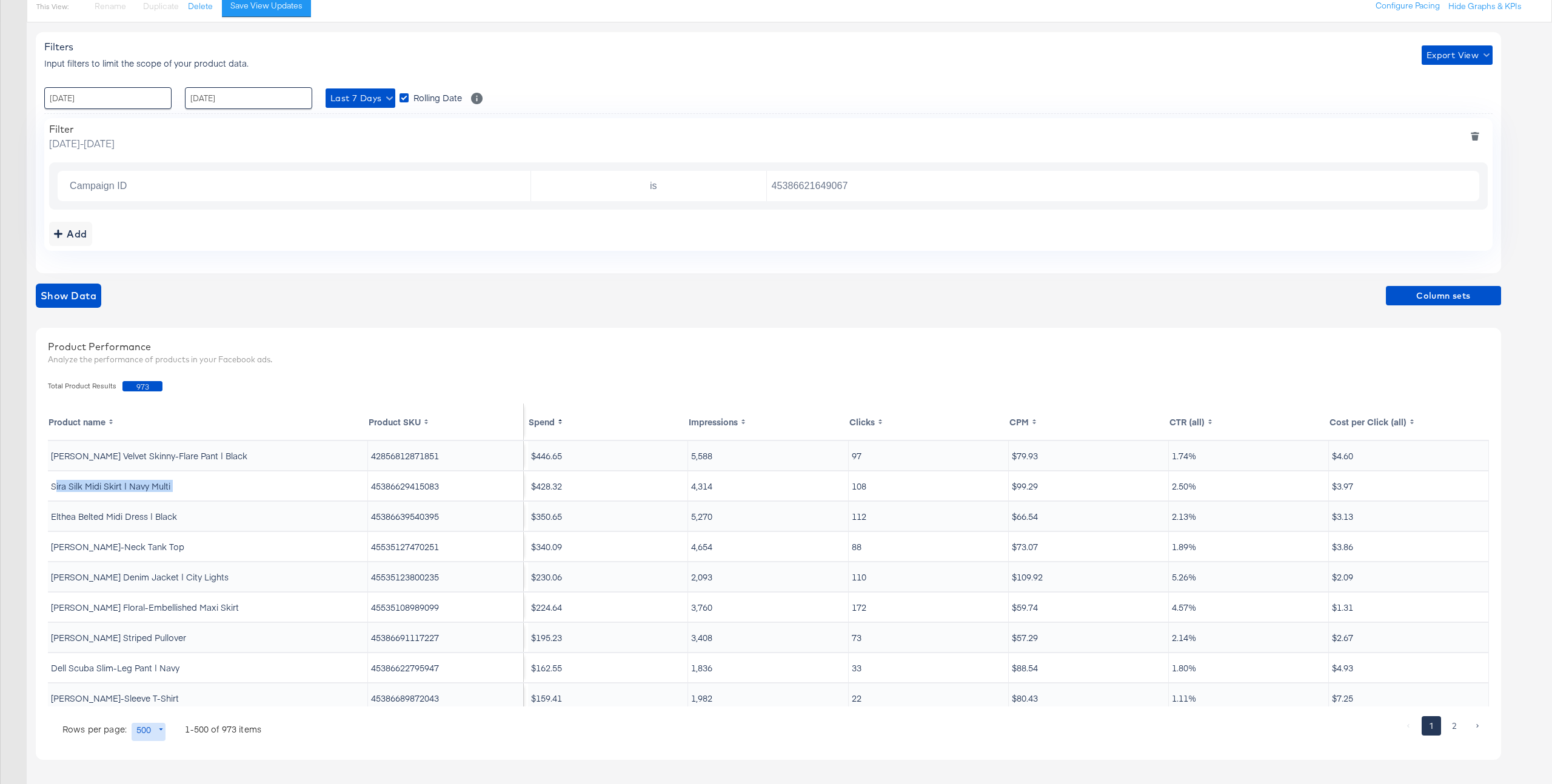
click at [142, 483] on td "Sira Silk Midi Skirt | Navy Multi" at bounding box center [208, 486] width 320 height 29
copy td "Sira Silk Midi Skirt | Navy Multi"
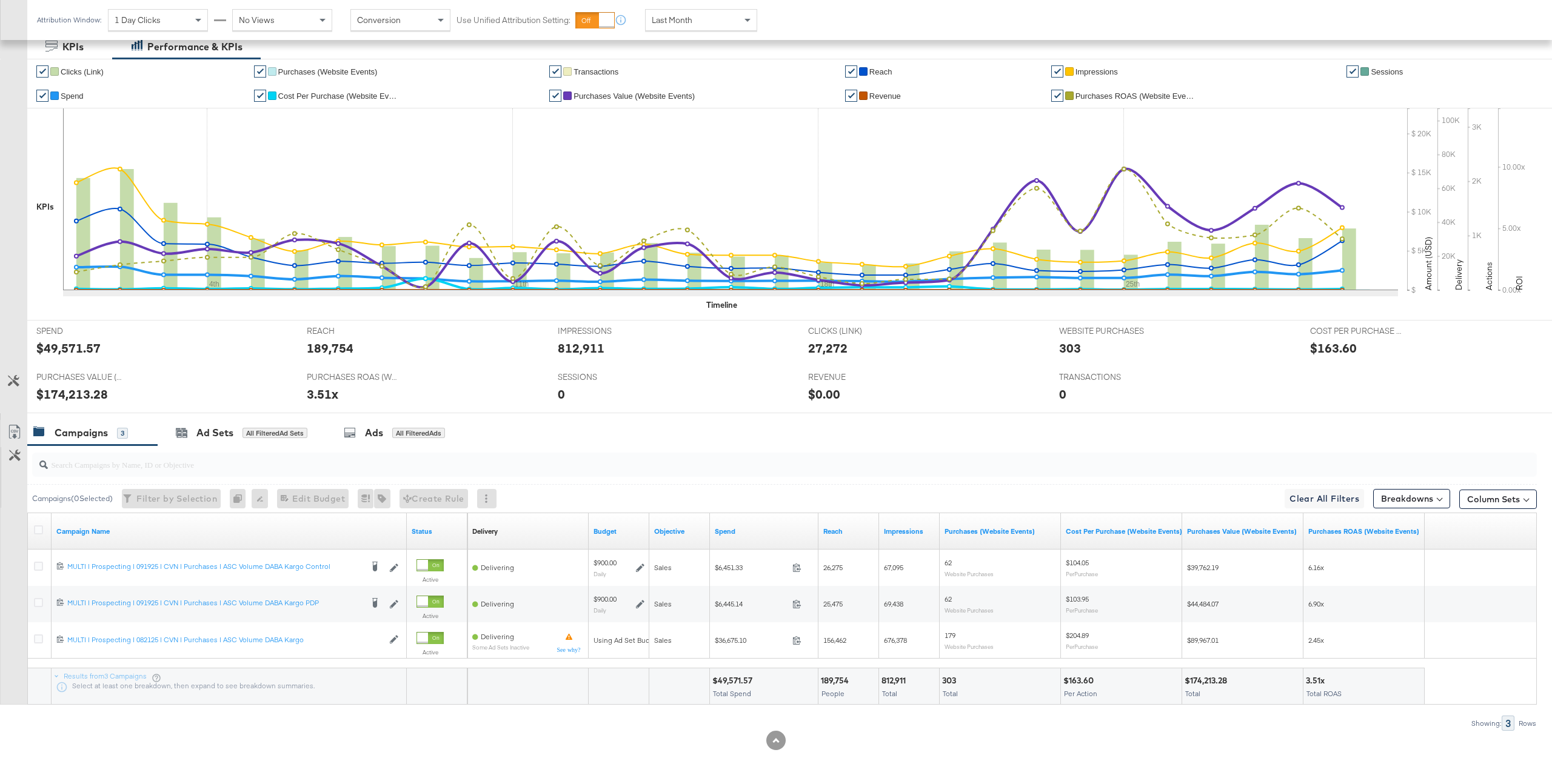
scroll to position [234, 0]
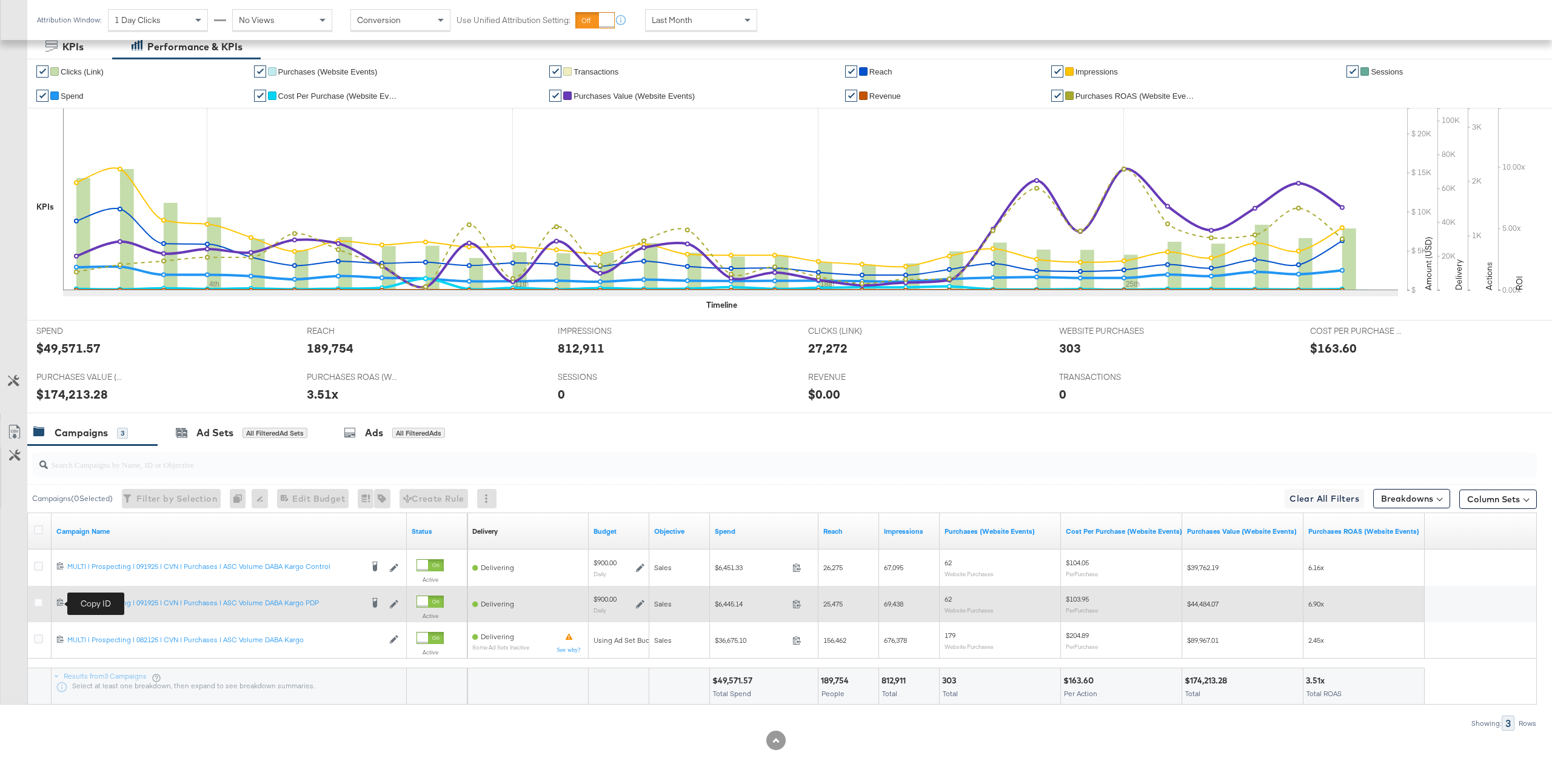
click at [60, 605] on icon at bounding box center [60, 602] width 8 height 8
click at [58, 601] on icon at bounding box center [60, 602] width 8 height 8
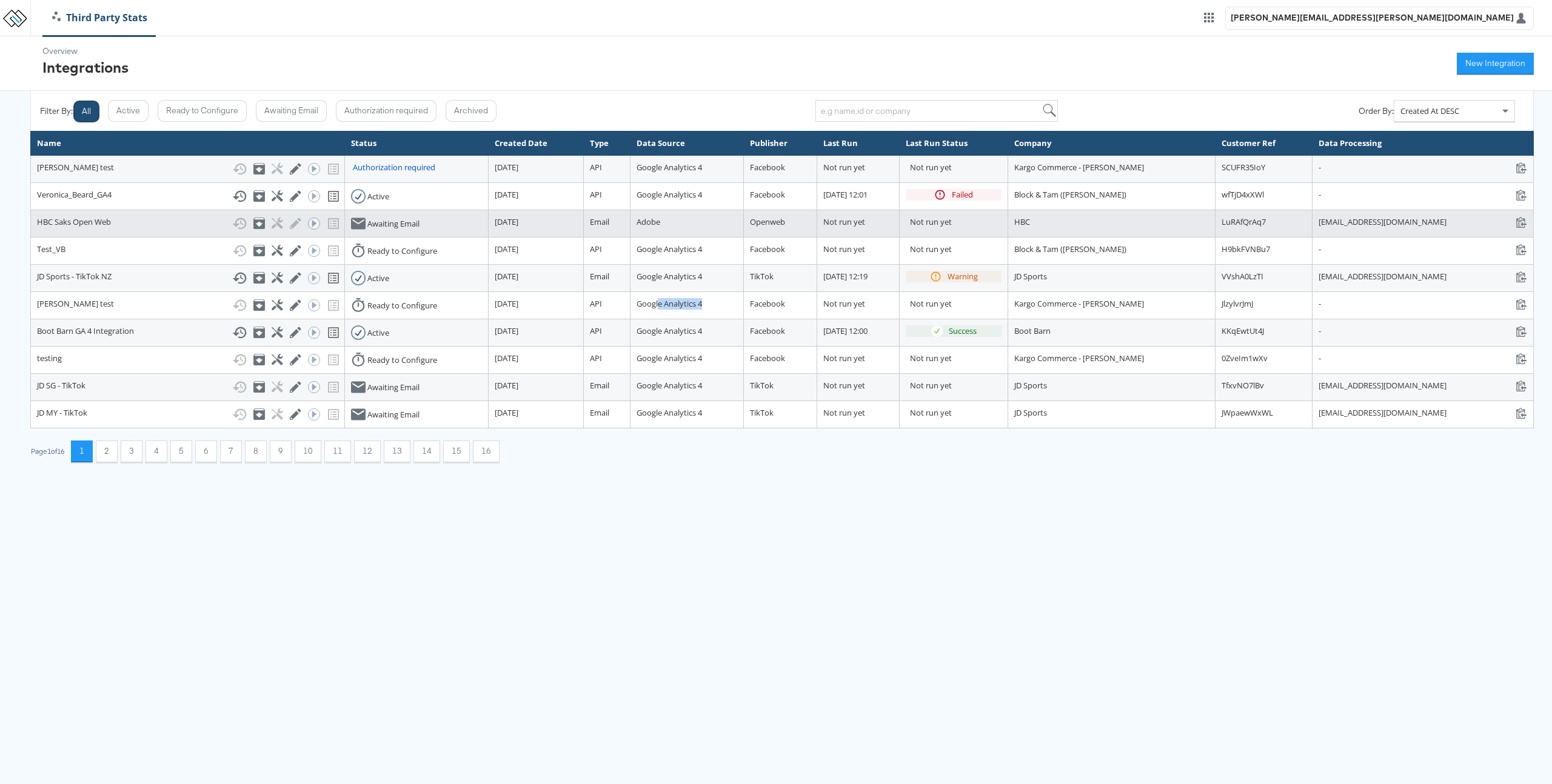
drag, startPoint x: 615, startPoint y: 315, endPoint x: 570, endPoint y: 234, distance: 92.7
click at [590, 241] on tbody "[PERSON_NAME] test Show History Archive Configure Edit Integration Run ACE Work…" at bounding box center [782, 291] width 1503 height 272
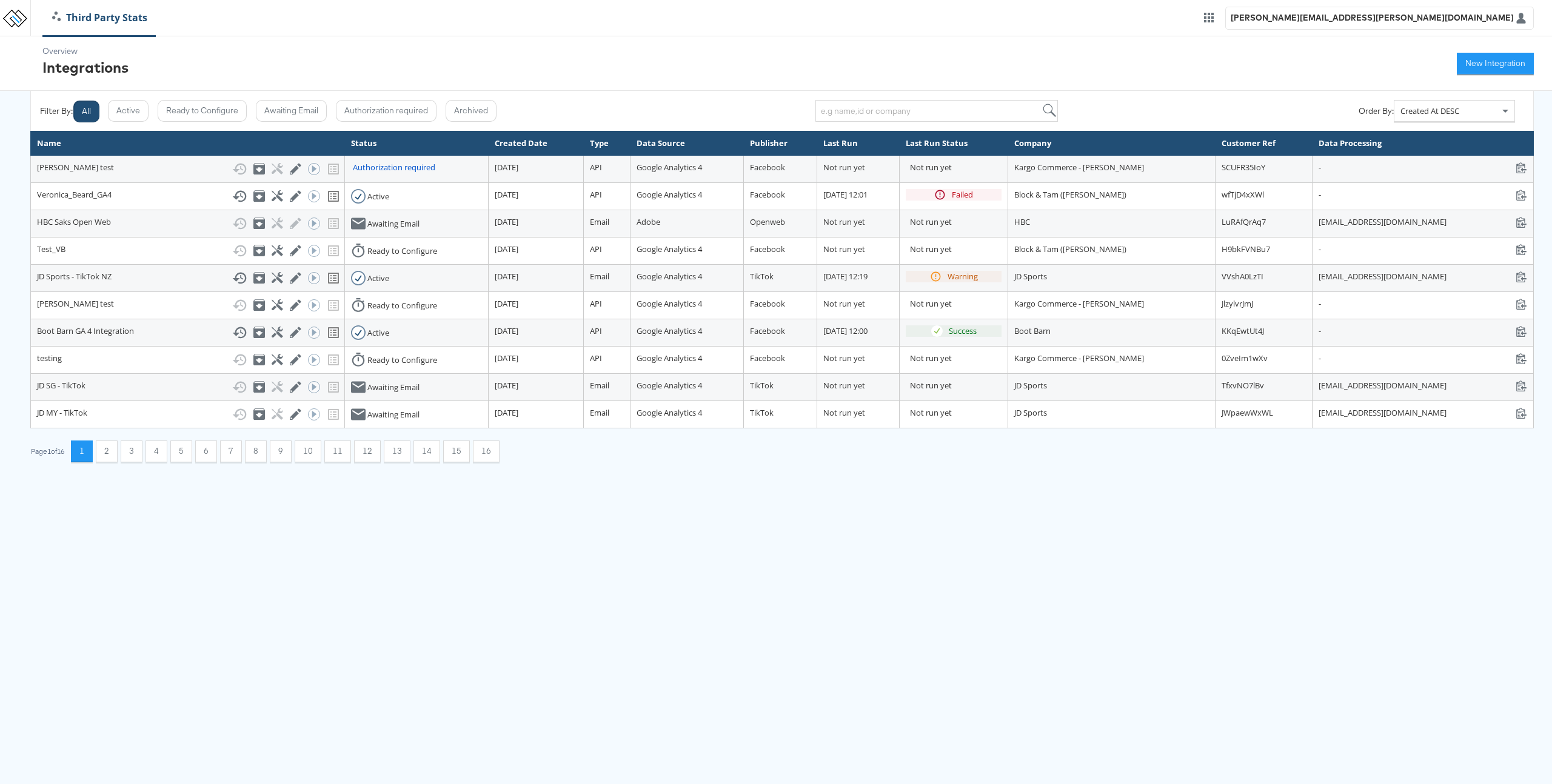
click at [657, 70] on div "Overview Integrations New Integration" at bounding box center [776, 63] width 1552 height 54
